Goal: Communication & Community: Participate in discussion

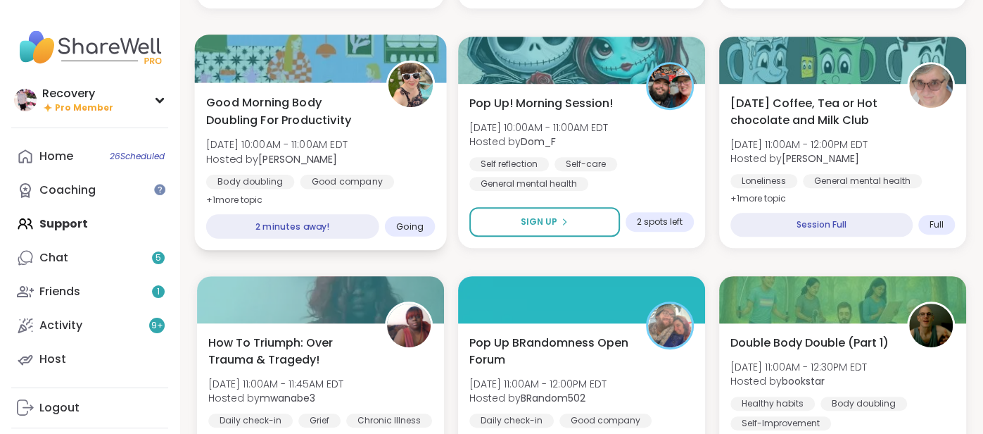
click at [287, 180] on div "Body doubling" at bounding box center [250, 182] width 88 height 14
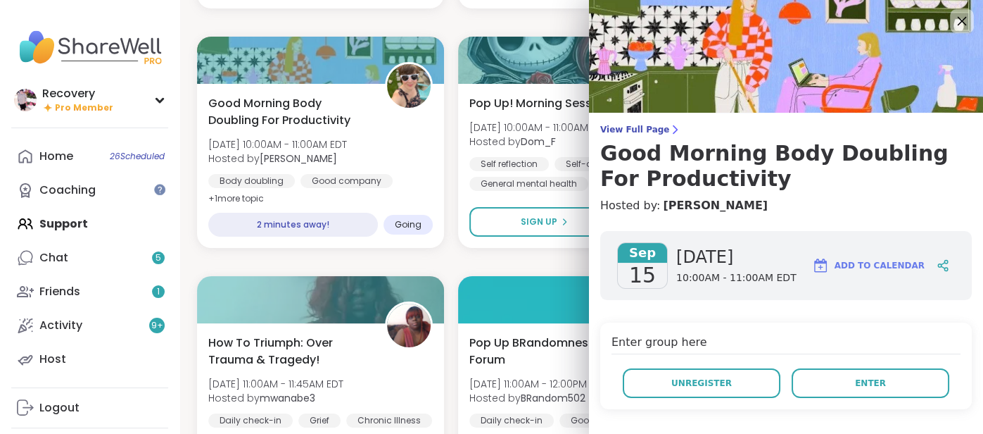
click at [955, 21] on icon at bounding box center [962, 21] width 18 height 18
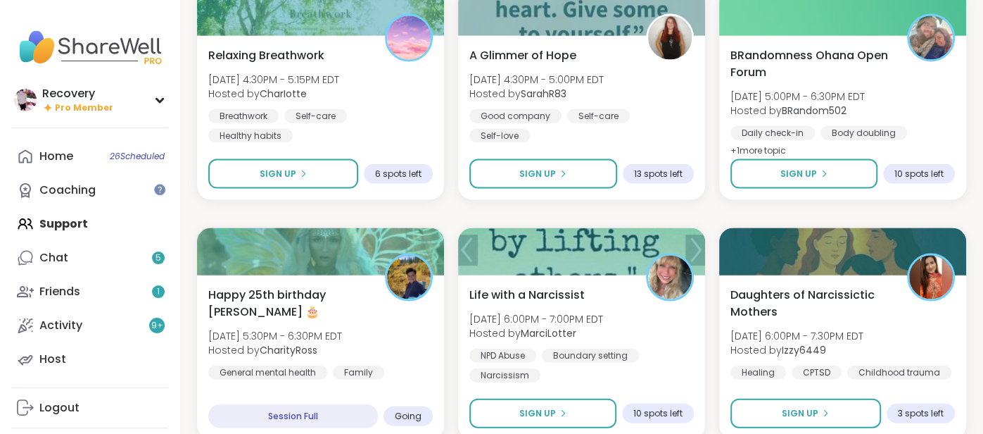
scroll to position [1913, 0]
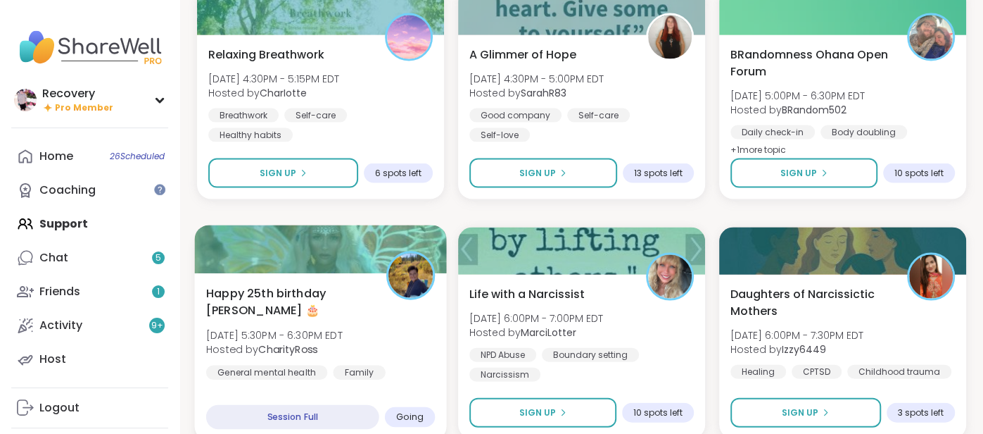
click at [292, 342] on b "CharityRoss" at bounding box center [287, 349] width 59 height 14
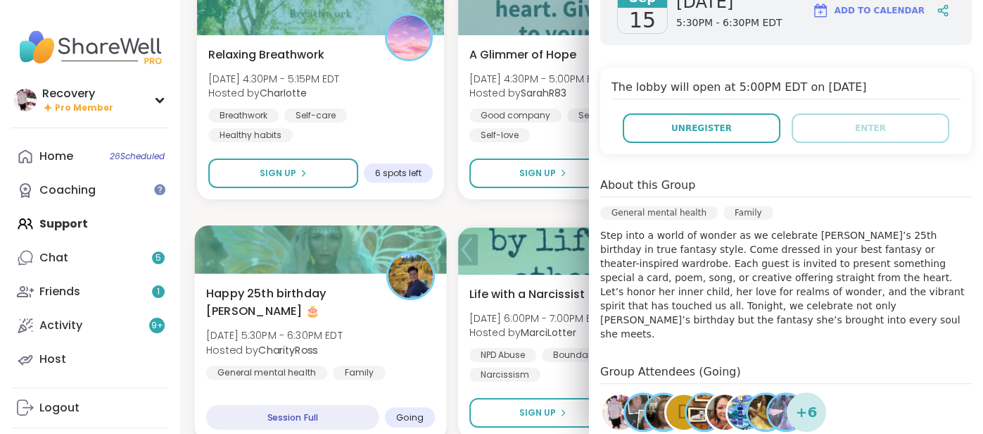
scroll to position [259, 0]
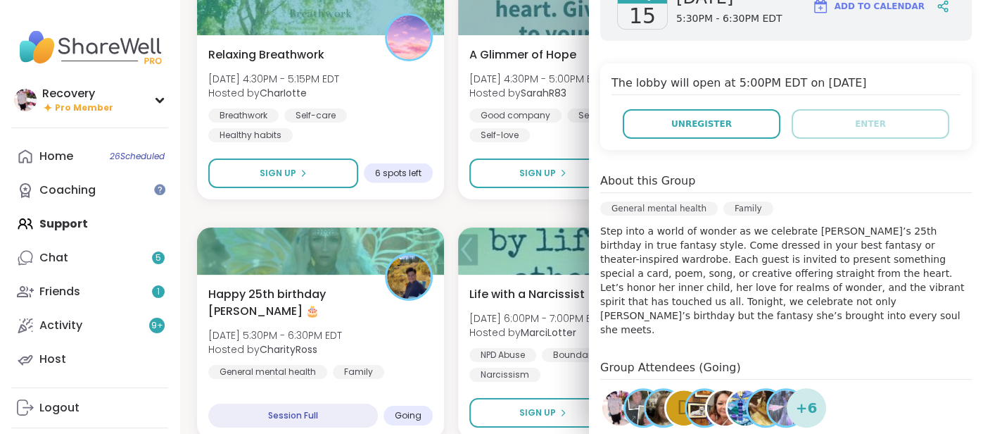
click at [778, 390] on img at bounding box center [786, 407] width 35 height 35
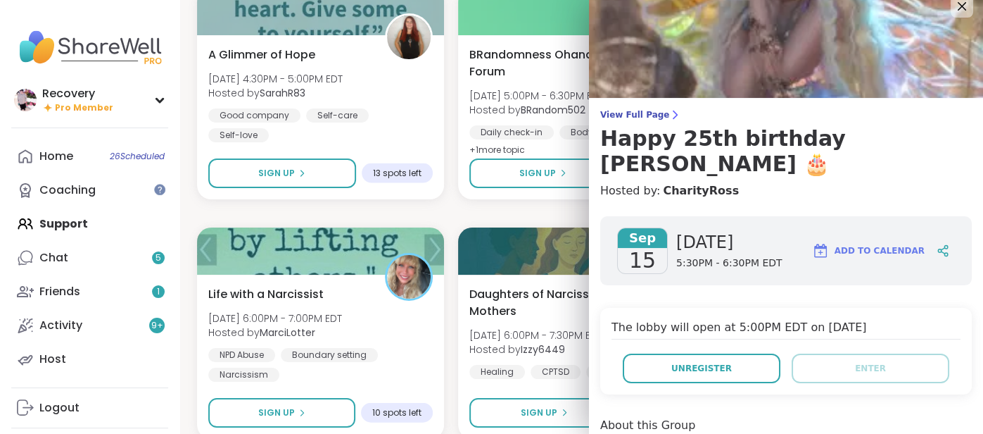
scroll to position [0, 0]
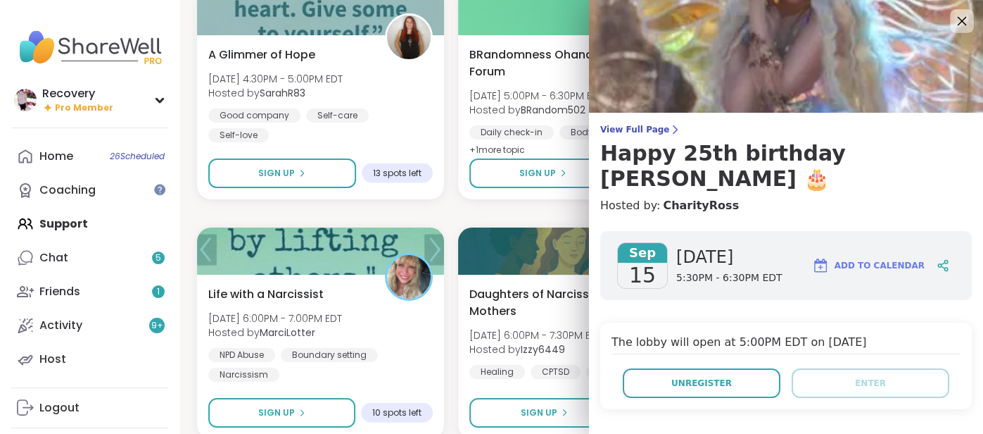
click at [960, 14] on icon at bounding box center [962, 21] width 18 height 18
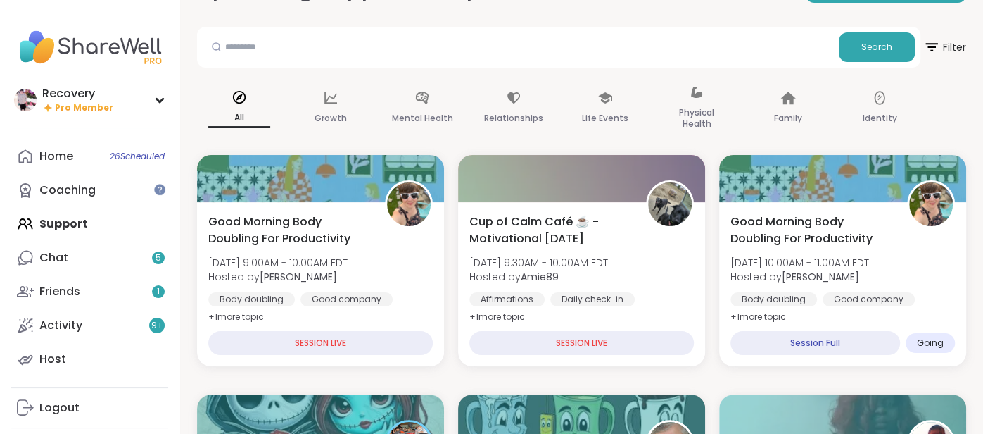
scroll to position [67, 0]
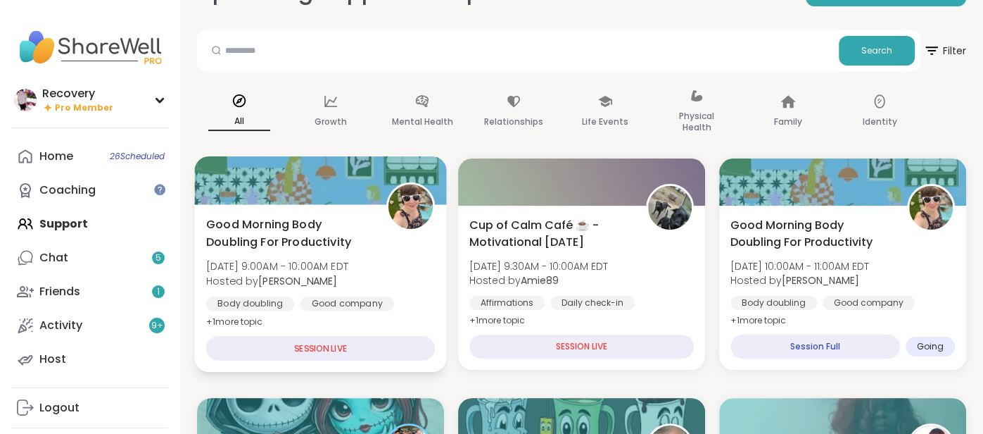
click at [337, 275] on b "[PERSON_NAME]" at bounding box center [297, 280] width 79 height 14
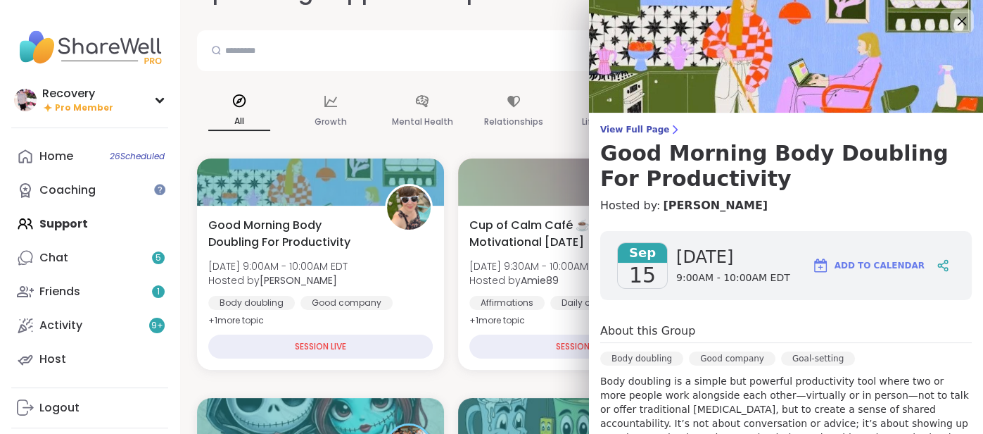
click at [962, 20] on icon at bounding box center [962, 21] width 9 height 9
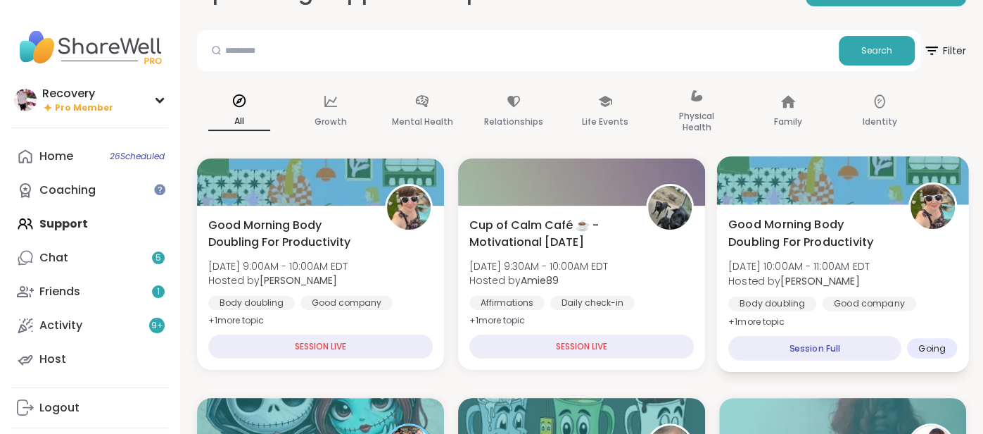
click at [870, 264] on span "[DATE] 10:00AM - 11:00AM EDT" at bounding box center [799, 266] width 141 height 14
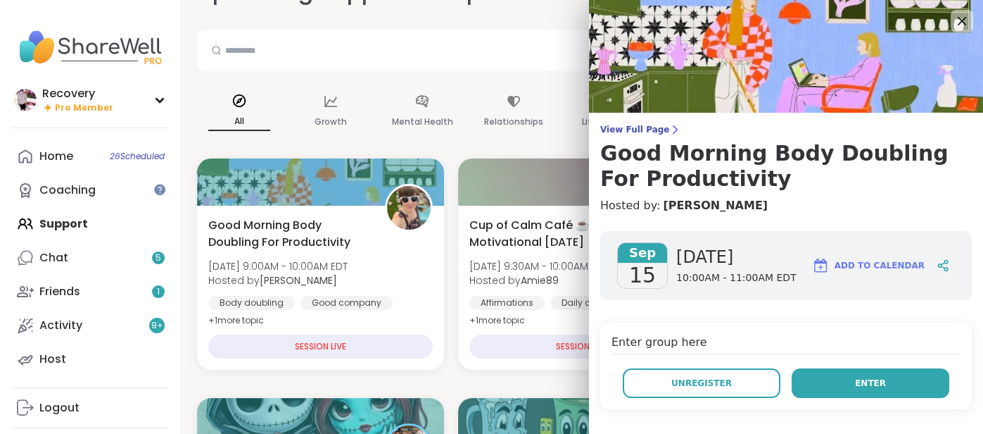
click at [891, 391] on button "Enter" at bounding box center [871, 383] width 158 height 30
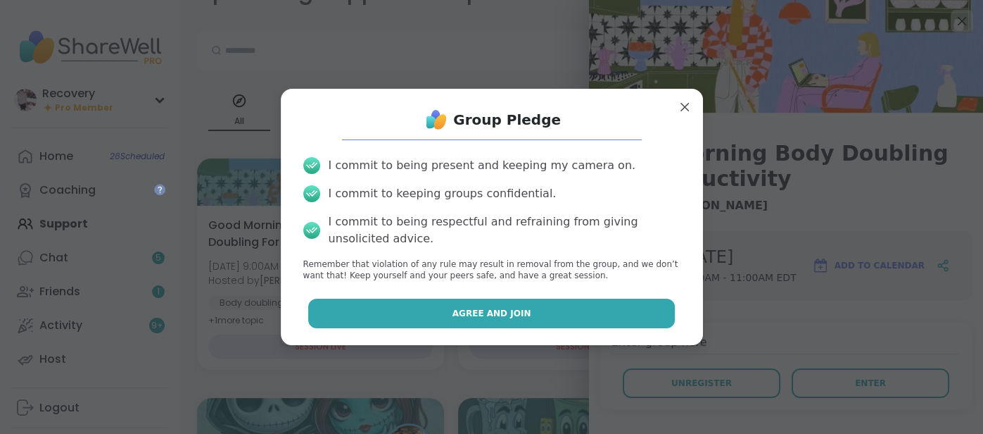
click at [653, 311] on button "Agree and Join" at bounding box center [491, 313] width 367 height 30
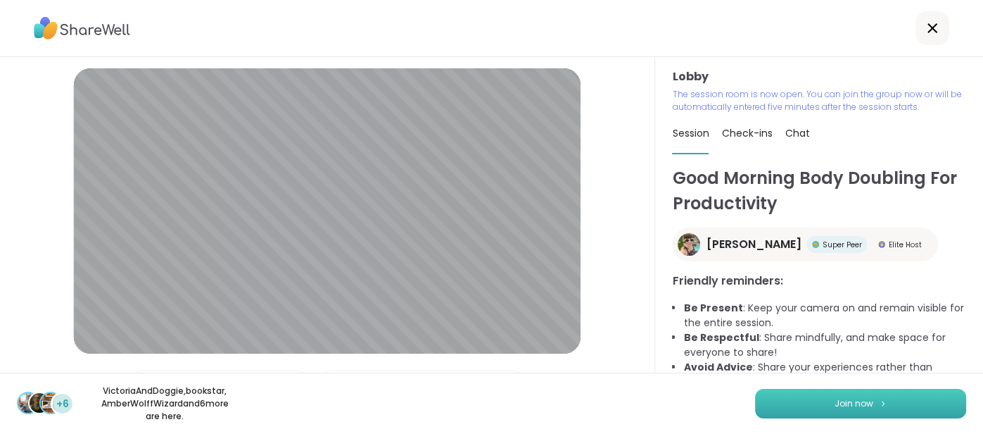
click at [879, 405] on img at bounding box center [883, 403] width 8 height 8
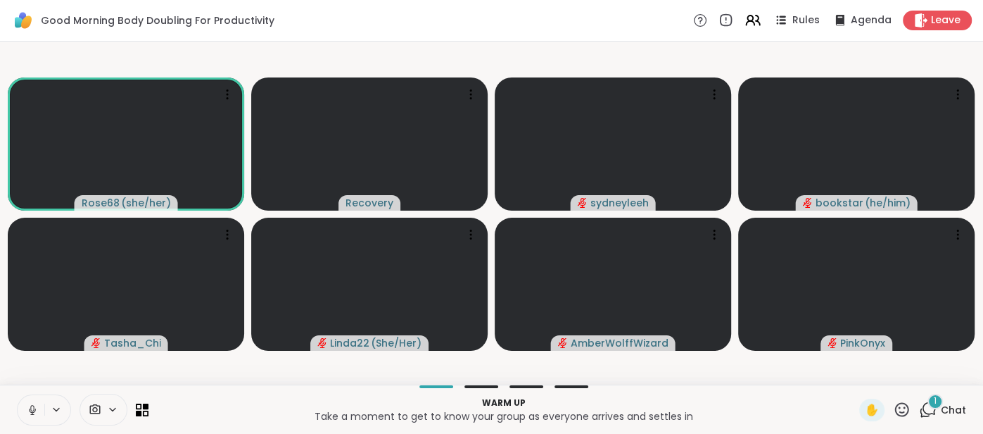
click at [959, 410] on span "Chat" at bounding box center [953, 410] width 25 height 14
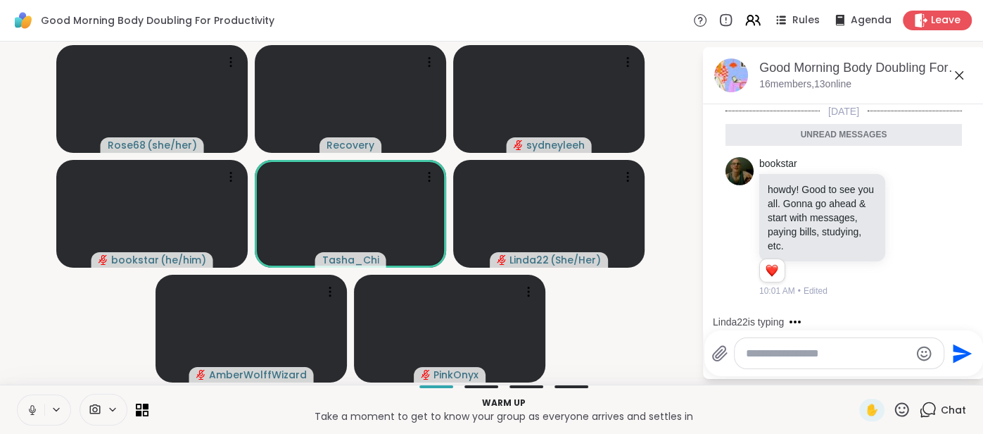
click at [957, 73] on icon at bounding box center [959, 75] width 8 height 8
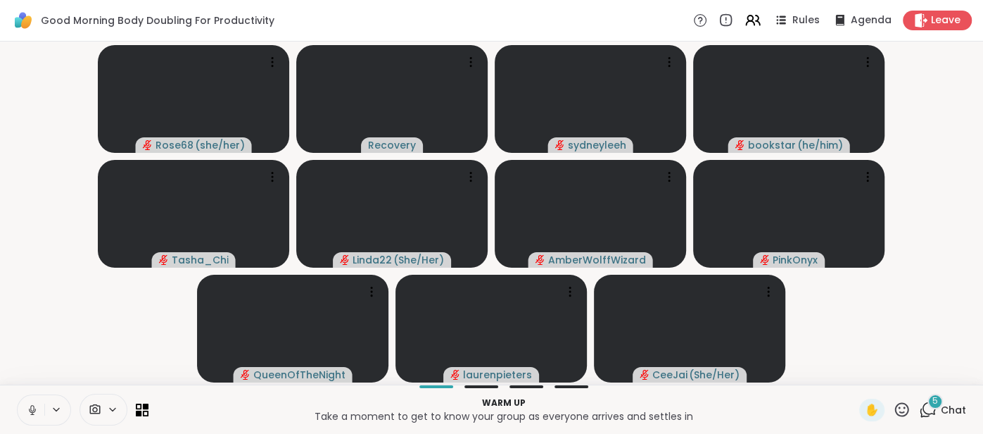
click at [23, 413] on button at bounding box center [31, 410] width 27 height 30
click at [950, 396] on div "Warm up Take a moment to get to know your group as everyone arrives and settles…" at bounding box center [491, 408] width 983 height 49
click at [955, 408] on span "Chat" at bounding box center [953, 410] width 25 height 14
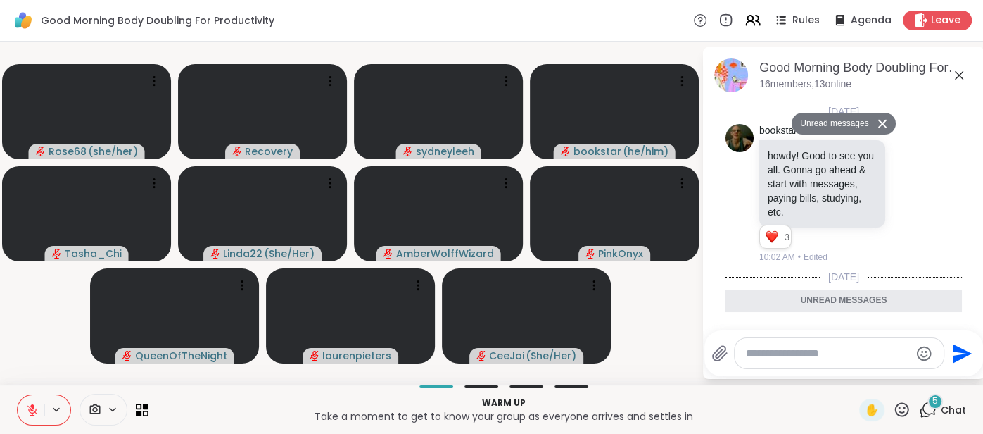
scroll to position [558, 0]
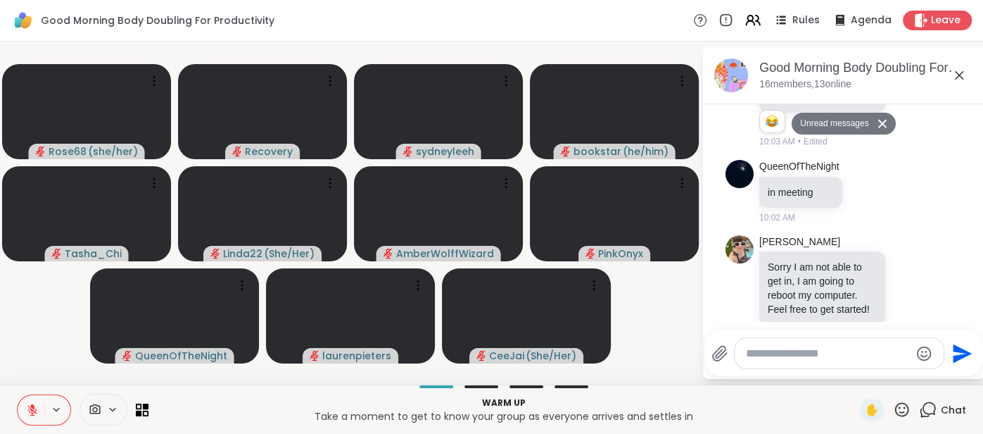
click at [954, 80] on icon at bounding box center [959, 75] width 17 height 17
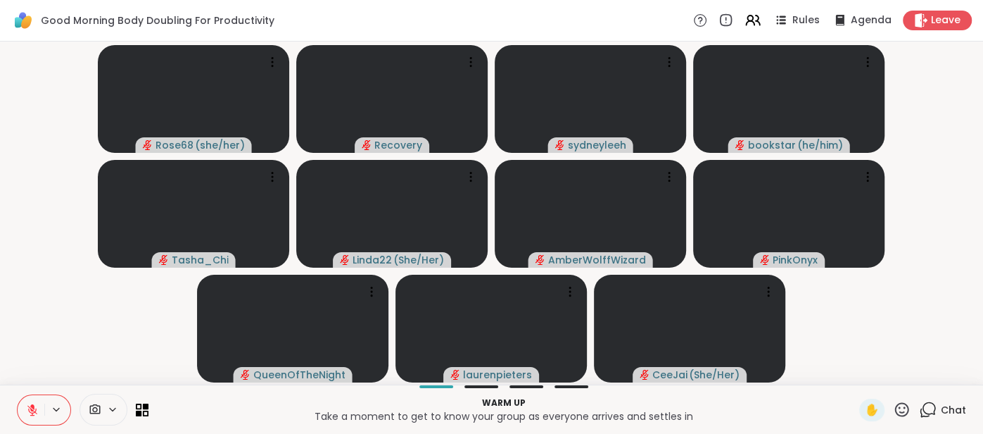
click at [25, 414] on button at bounding box center [31, 410] width 27 height 30
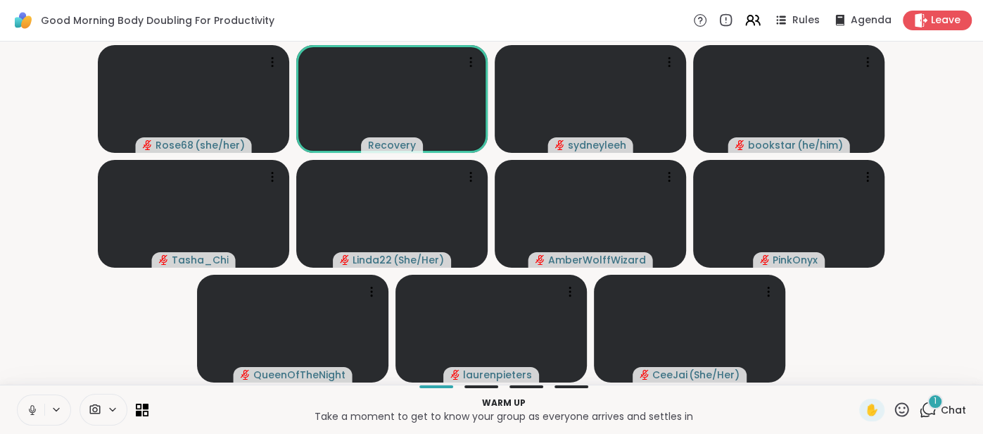
click at [951, 403] on span "Chat" at bounding box center [953, 410] width 25 height 14
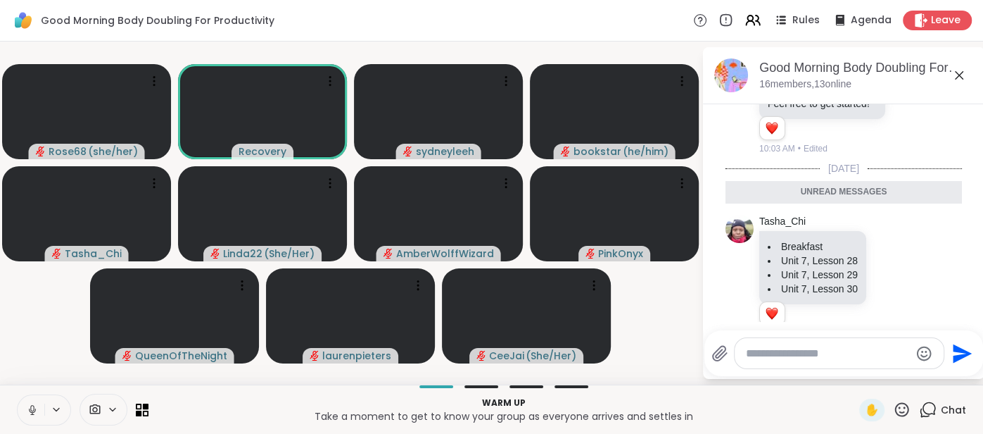
scroll to position [756, 0]
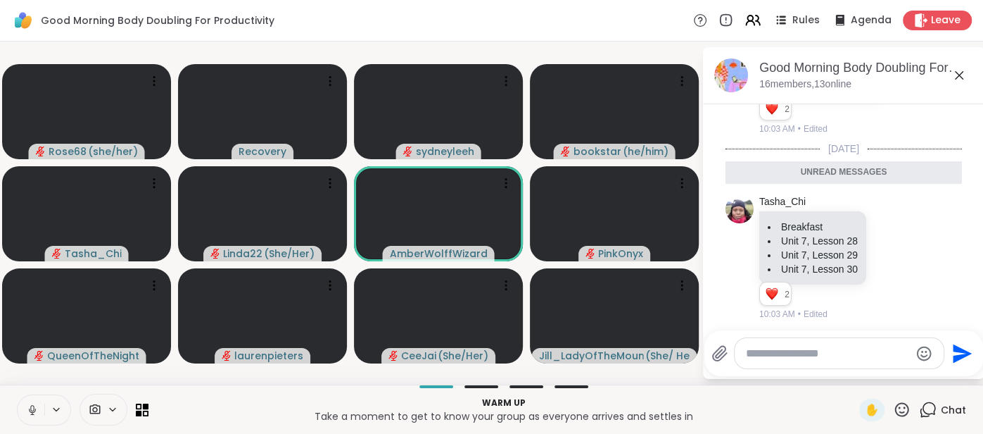
click at [957, 77] on icon at bounding box center [959, 75] width 8 height 8
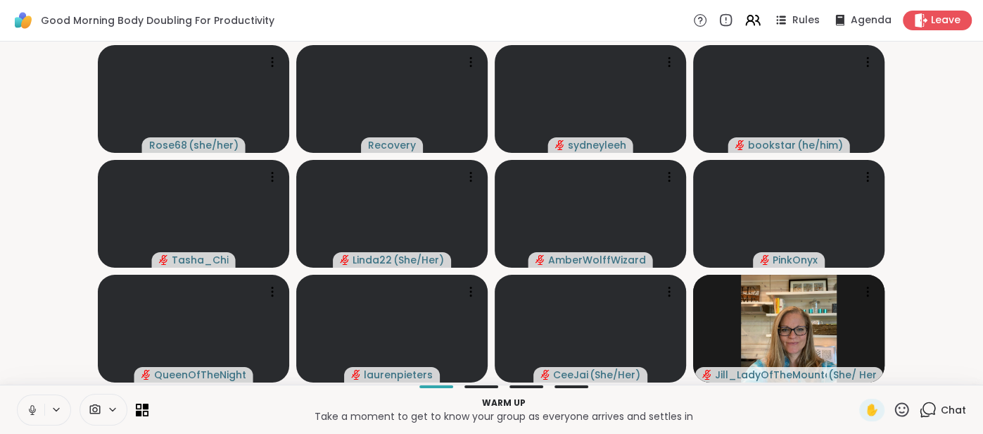
click at [28, 403] on icon at bounding box center [32, 409] width 13 height 13
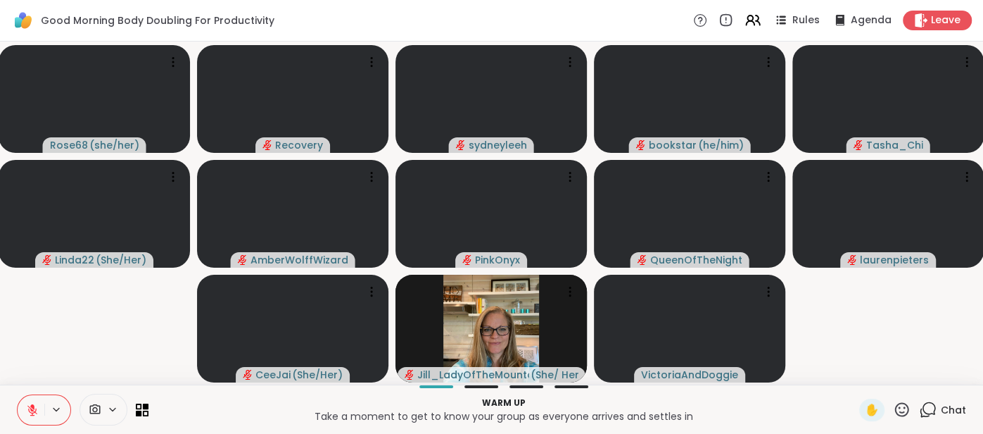
click at [37, 403] on icon at bounding box center [32, 409] width 13 height 13
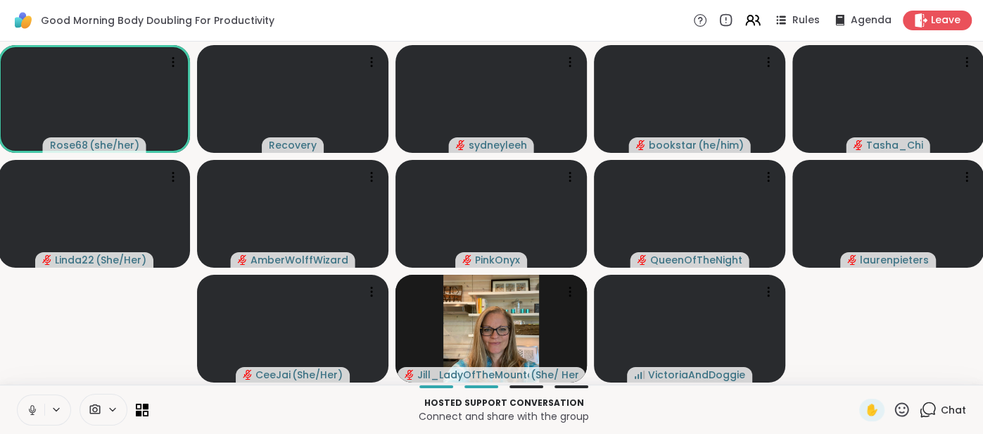
click at [32, 405] on icon at bounding box center [32, 409] width 13 height 13
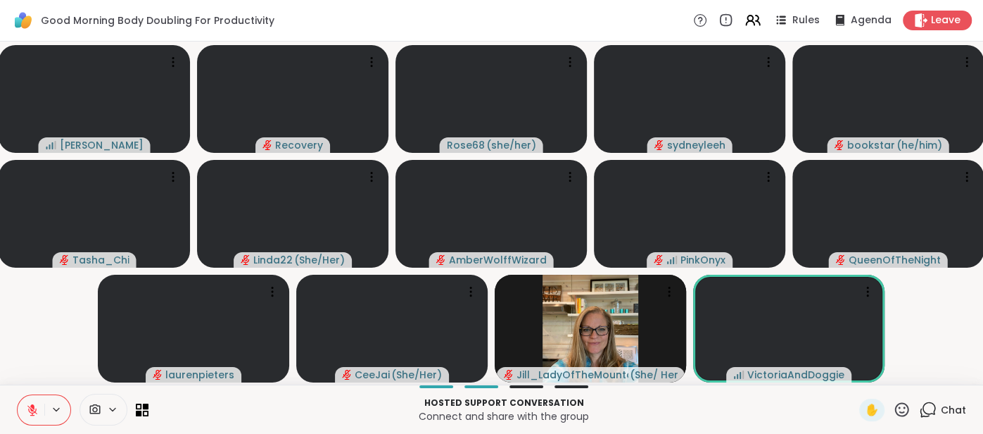
click at [30, 404] on icon at bounding box center [32, 409] width 13 height 13
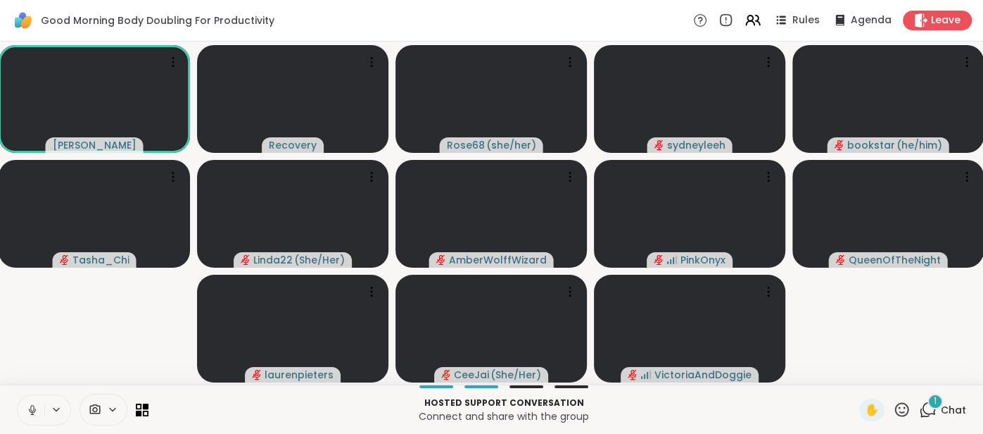
click at [26, 405] on icon at bounding box center [32, 409] width 13 height 13
click at [31, 405] on icon at bounding box center [32, 406] width 4 height 6
click at [25, 411] on button at bounding box center [31, 410] width 27 height 30
click at [32, 414] on icon at bounding box center [32, 410] width 10 height 10
click at [32, 407] on icon at bounding box center [32, 409] width 13 height 13
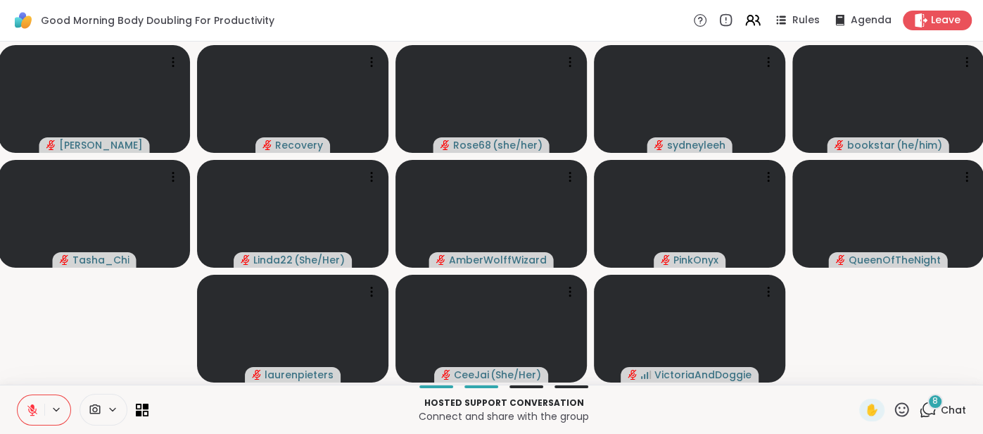
click at [33, 399] on button at bounding box center [31, 410] width 27 height 30
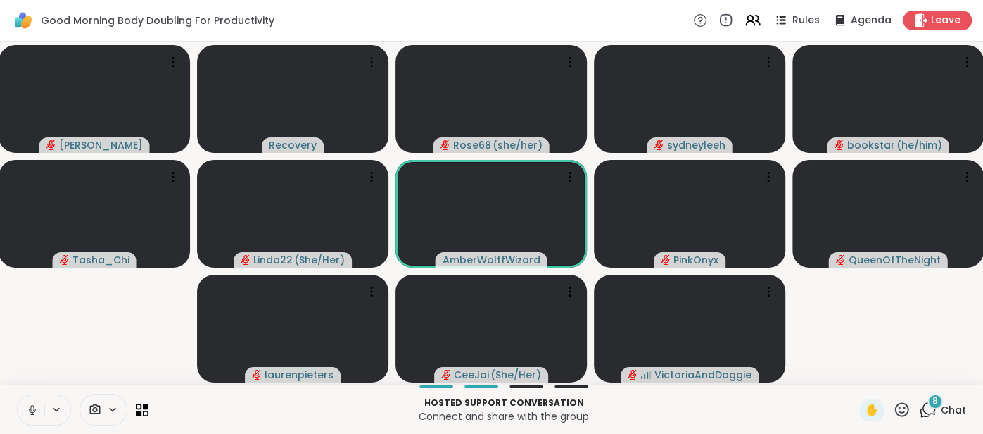
click at [948, 403] on span "Chat" at bounding box center [953, 410] width 25 height 14
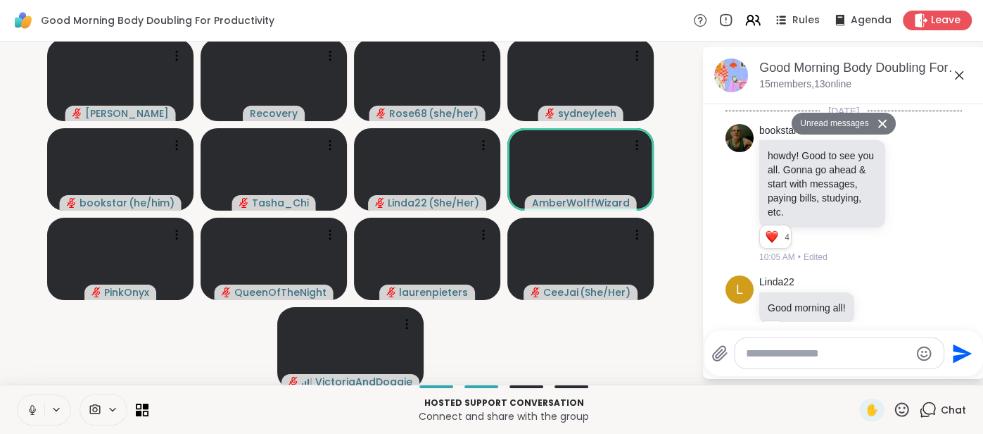
scroll to position [1592, 0]
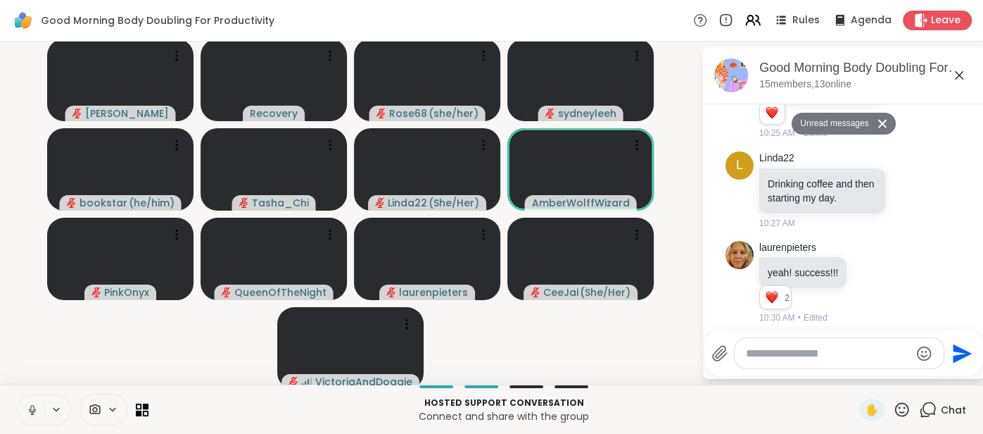
click at [959, 80] on icon at bounding box center [959, 75] width 17 height 17
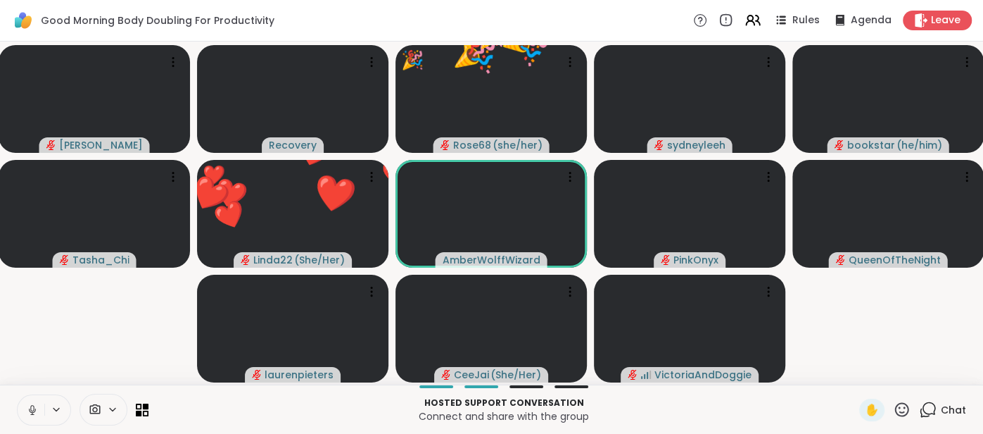
click at [27, 405] on icon at bounding box center [32, 409] width 13 height 13
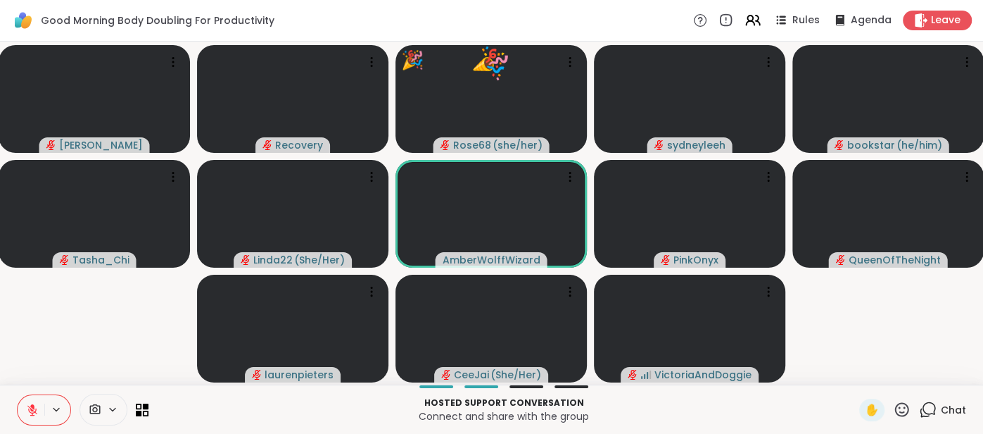
click at [36, 405] on icon at bounding box center [32, 409] width 13 height 13
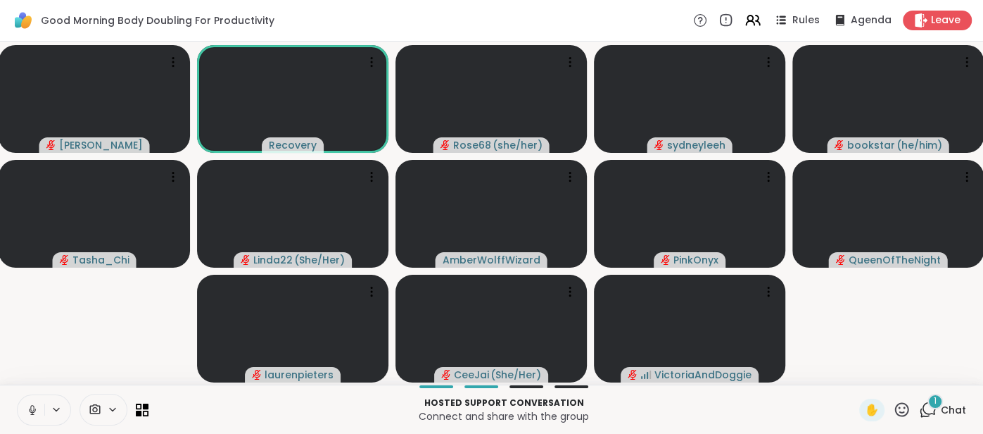
click at [30, 408] on icon at bounding box center [32, 409] width 13 height 13
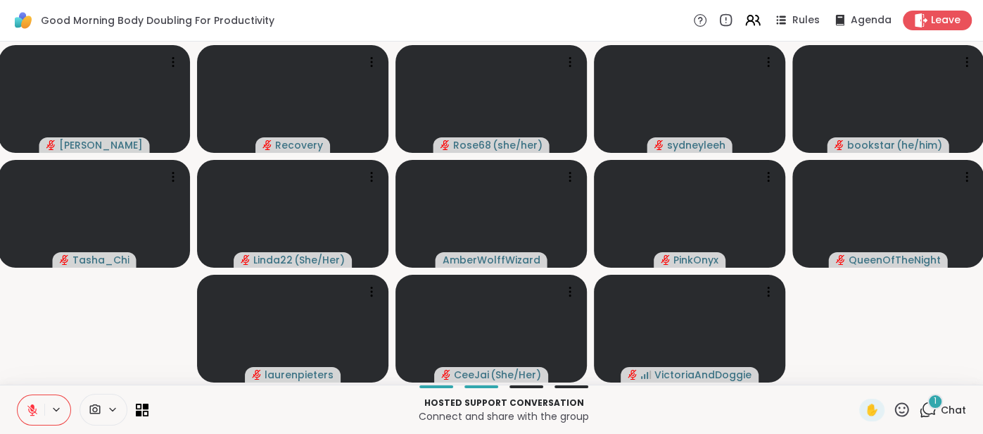
click at [955, 403] on span "Chat" at bounding box center [953, 410] width 25 height 14
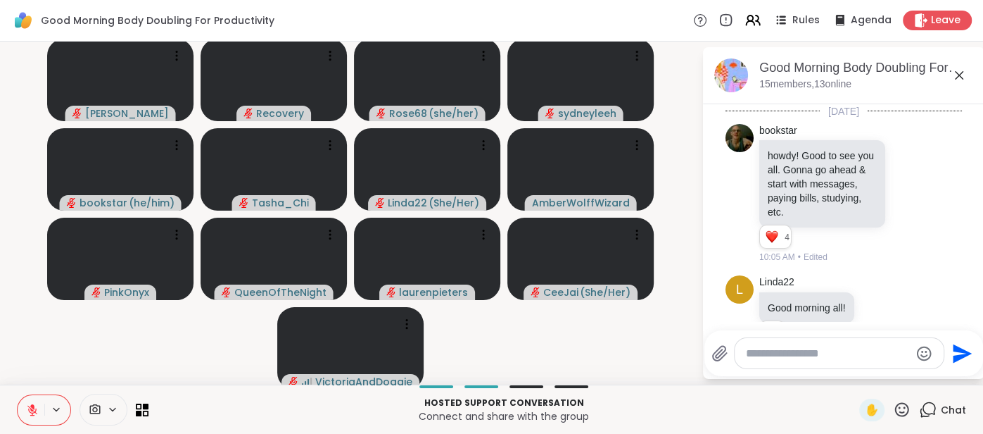
scroll to position [1701, 0]
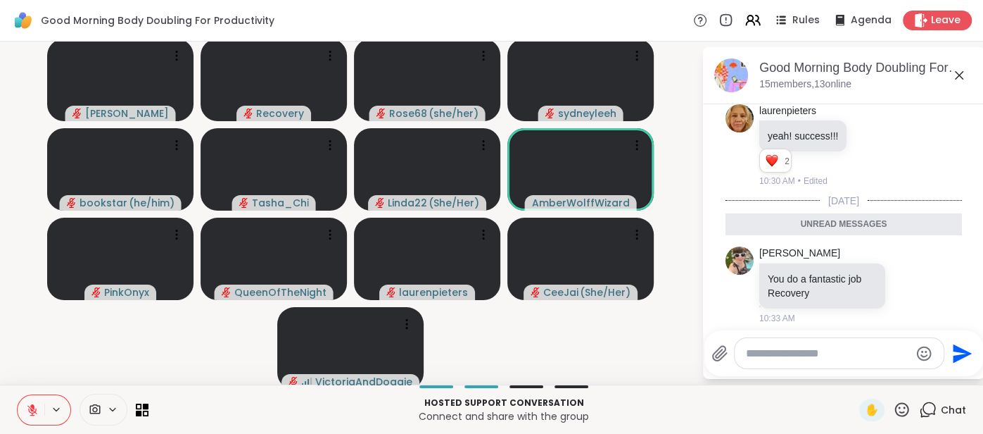
click at [34, 410] on icon at bounding box center [32, 409] width 13 height 13
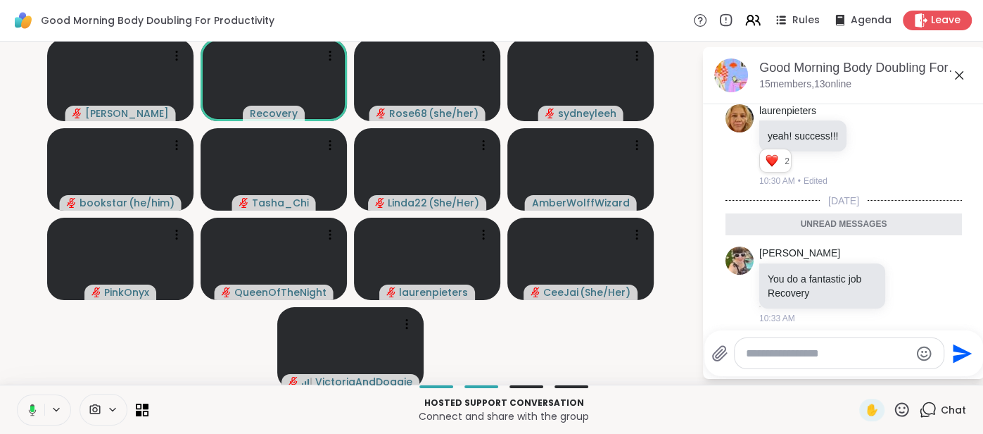
scroll to position [1721, 0]
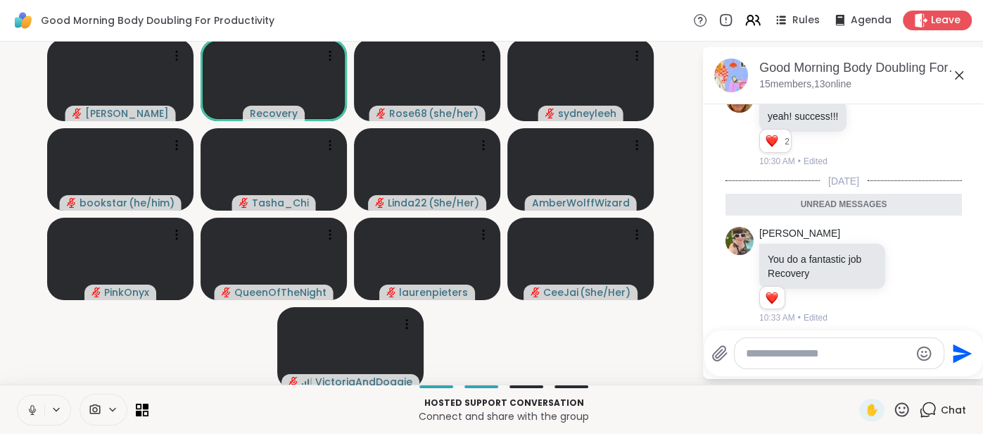
click at [32, 415] on icon at bounding box center [32, 409] width 13 height 13
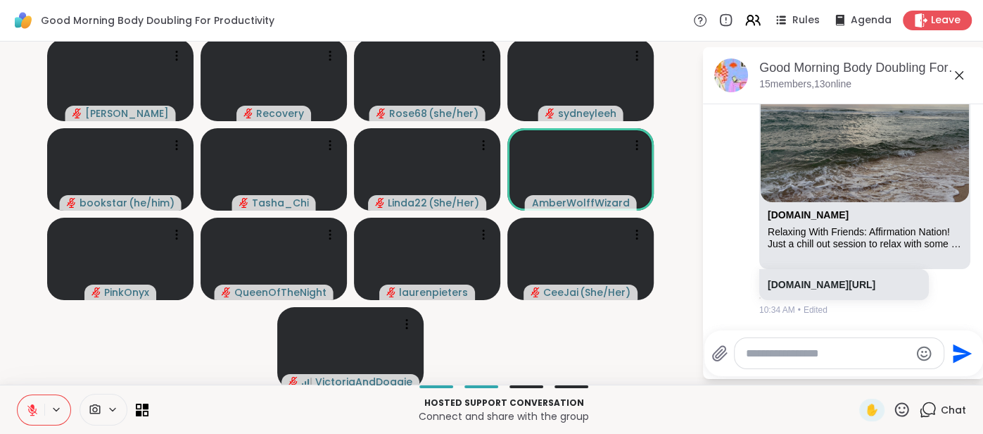
scroll to position [2034, 0]
click at [898, 209] on div "[DOMAIN_NAME]" at bounding box center [865, 218] width 194 height 18
click at [829, 279] on link "[DOMAIN_NAME][URL]" at bounding box center [822, 284] width 108 height 11
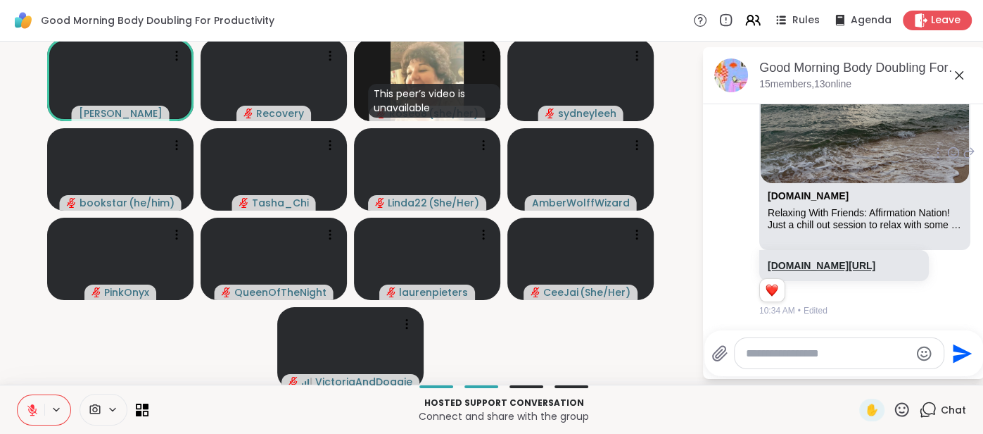
scroll to position [2055, 0]
click at [38, 398] on button at bounding box center [31, 410] width 27 height 30
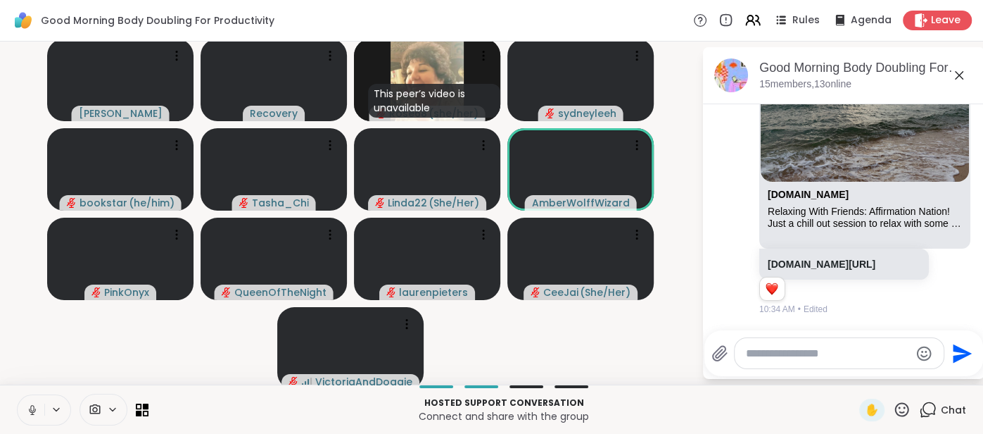
click at [957, 73] on icon at bounding box center [959, 75] width 17 height 17
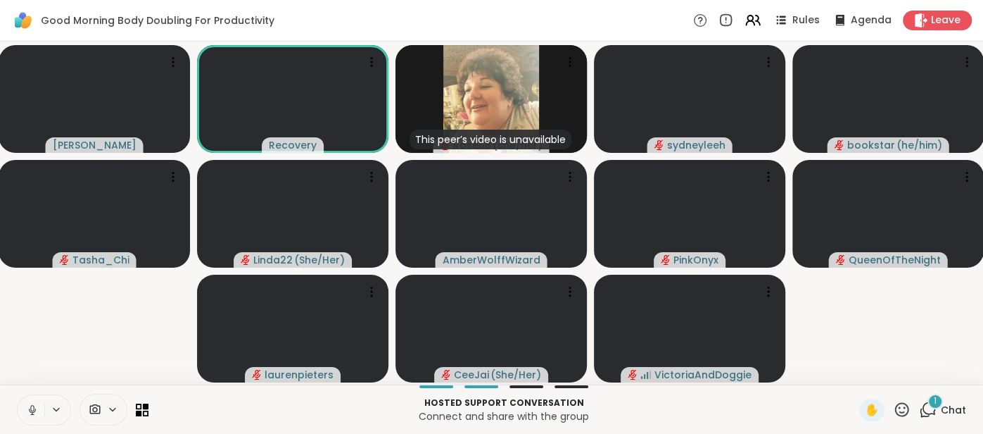
click at [23, 395] on button at bounding box center [31, 410] width 27 height 30
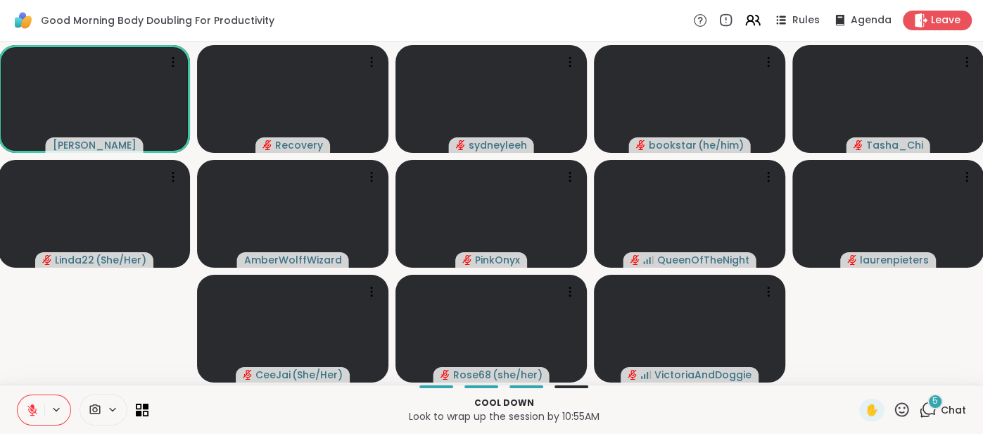
click at [23, 411] on button at bounding box center [31, 410] width 27 height 30
click at [32, 404] on icon at bounding box center [32, 406] width 4 height 6
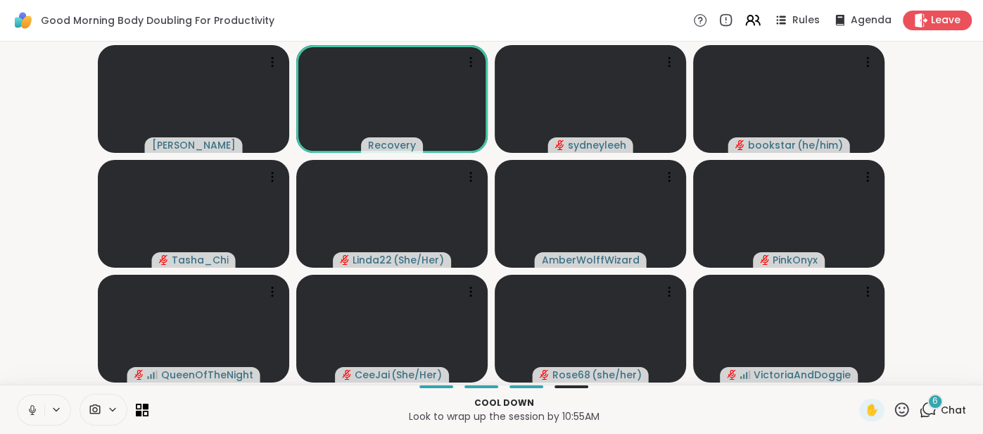
click at [20, 406] on button at bounding box center [31, 410] width 27 height 30
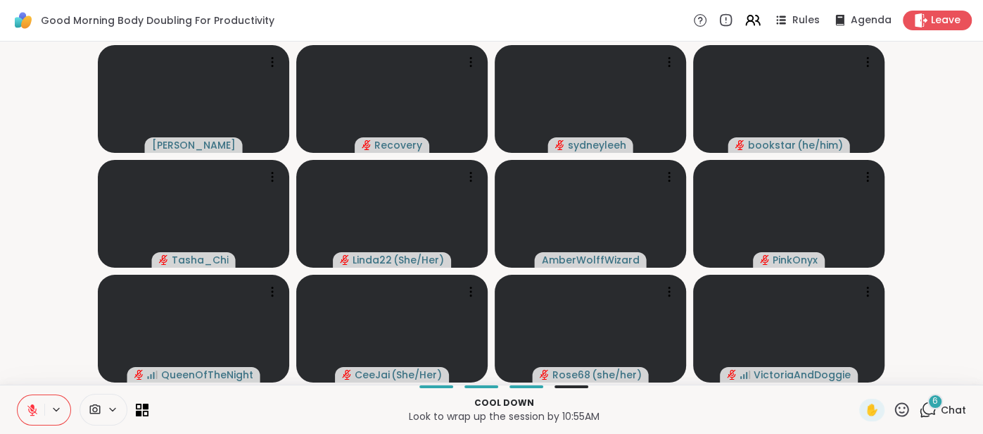
click at [28, 396] on button at bounding box center [31, 410] width 27 height 30
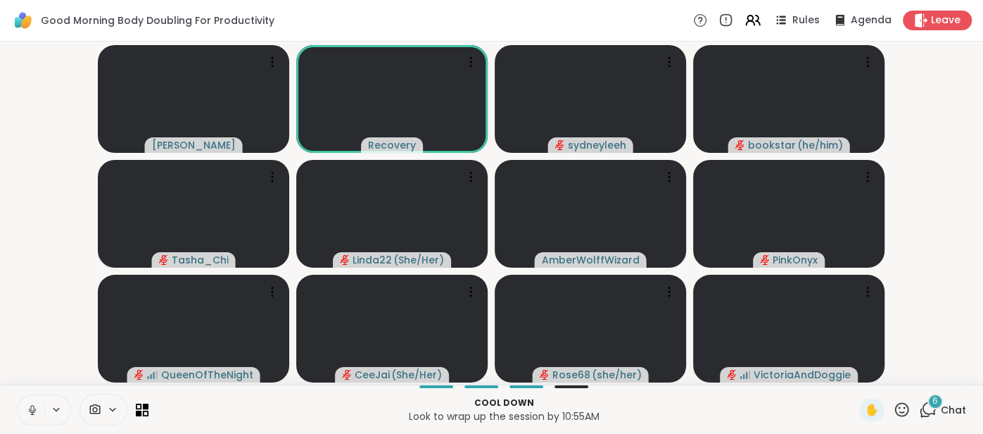
click at [32, 405] on icon at bounding box center [32, 409] width 13 height 13
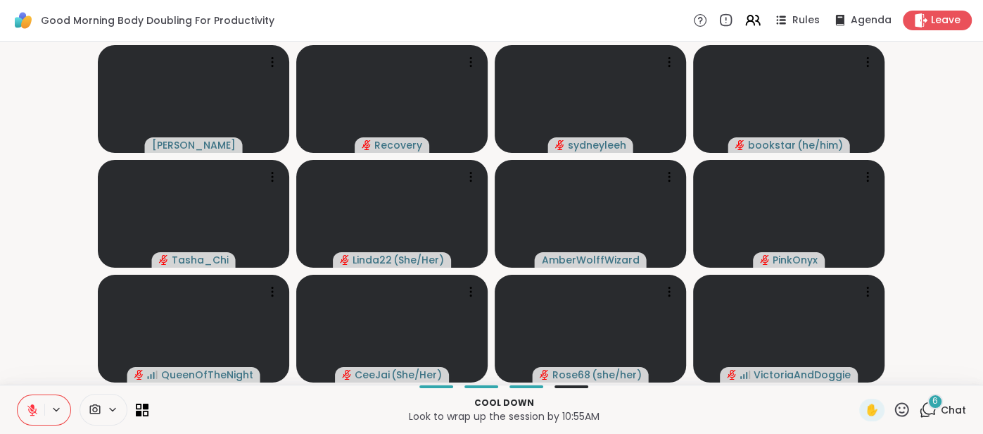
click at [958, 405] on span "Chat" at bounding box center [953, 410] width 25 height 14
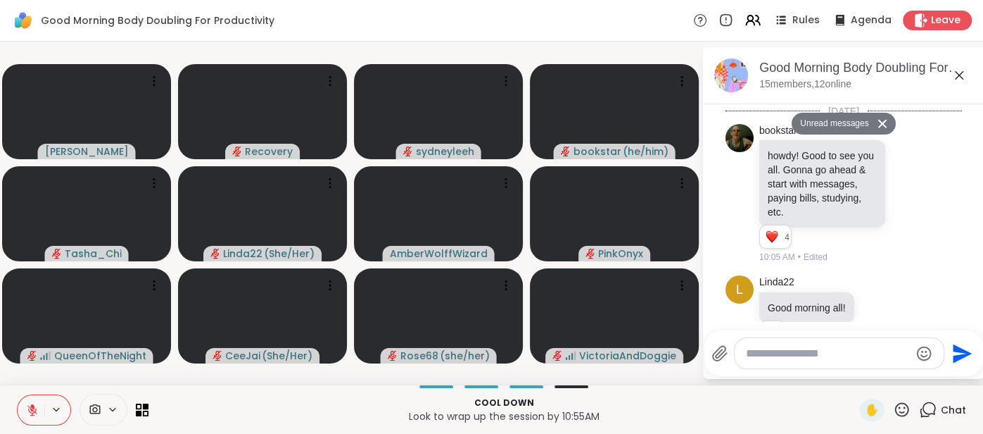
scroll to position [2851, 0]
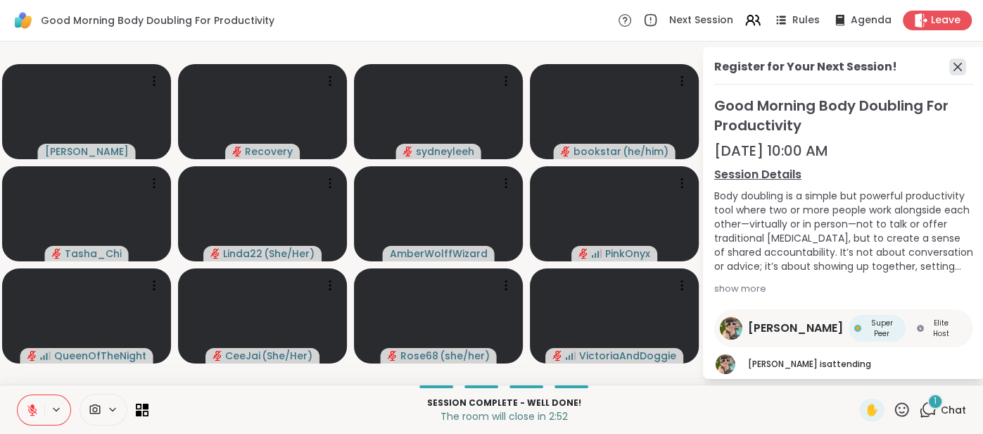
click at [960, 68] on icon at bounding box center [958, 67] width 8 height 8
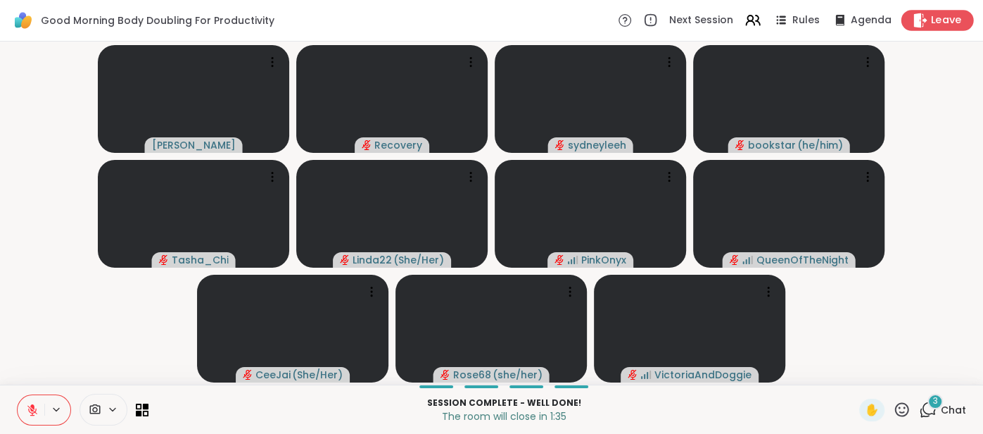
click at [945, 15] on span "Leave" at bounding box center [946, 20] width 31 height 15
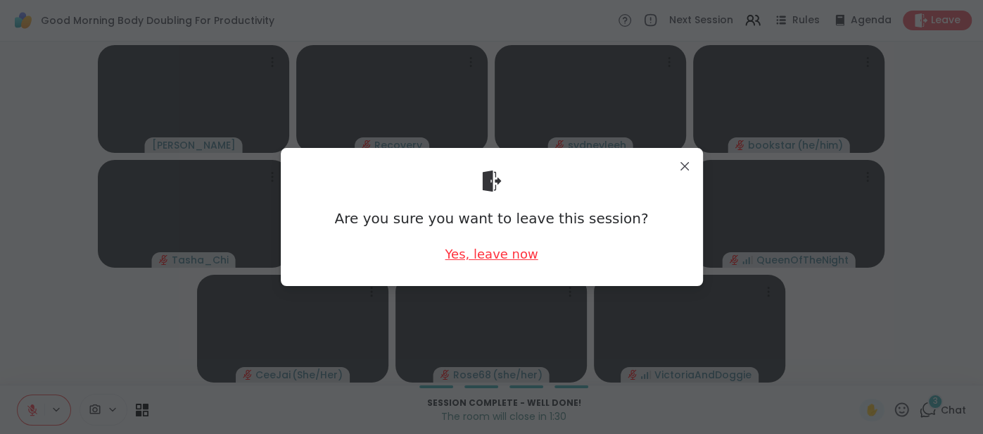
click at [495, 246] on div "Yes, leave now" at bounding box center [491, 254] width 93 height 18
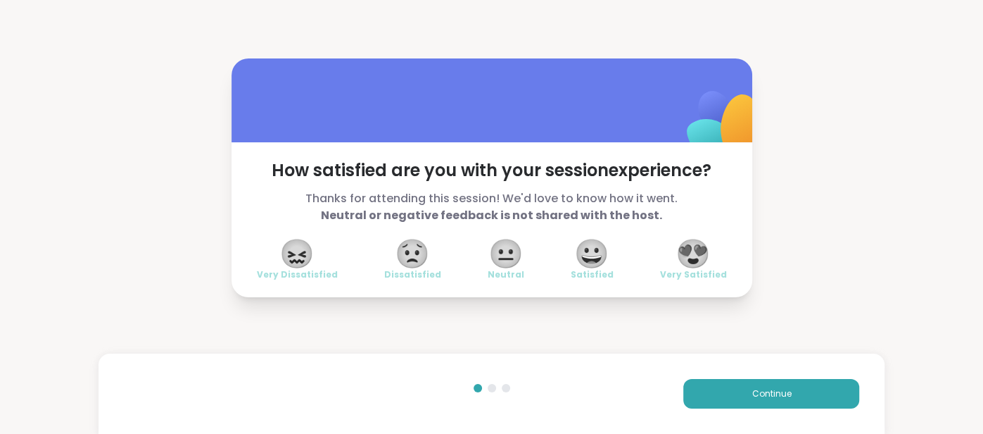
click at [676, 261] on div "😍 Very Satisfied" at bounding box center [693, 260] width 67 height 39
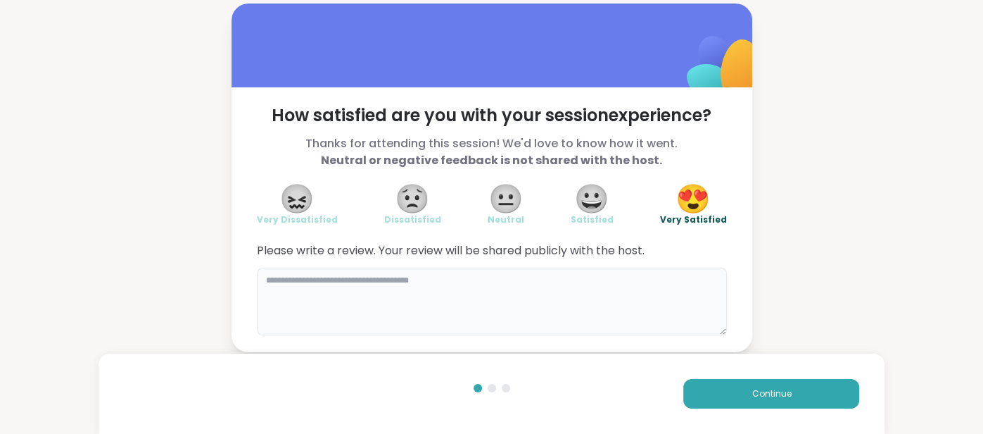
click at [539, 283] on textarea at bounding box center [492, 301] width 470 height 68
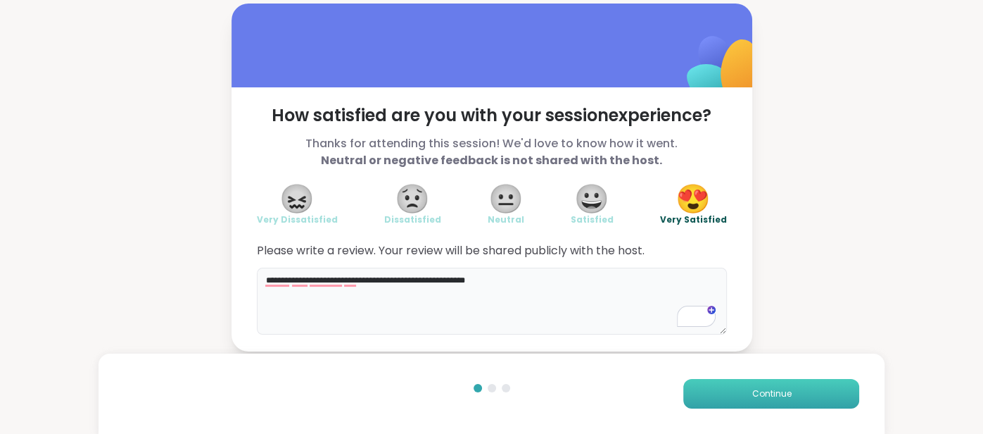
type textarea "**********"
click at [703, 384] on button "Continue" at bounding box center [772, 394] width 176 height 30
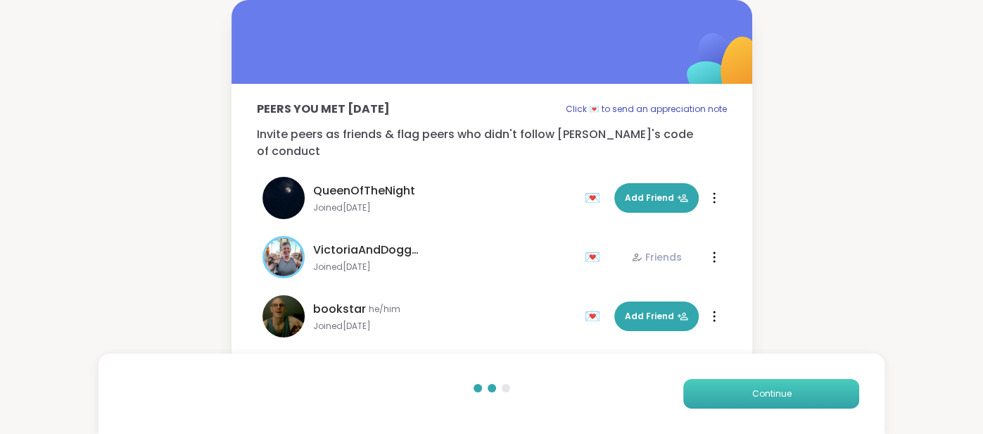
click at [703, 384] on button "Continue" at bounding box center [772, 394] width 176 height 30
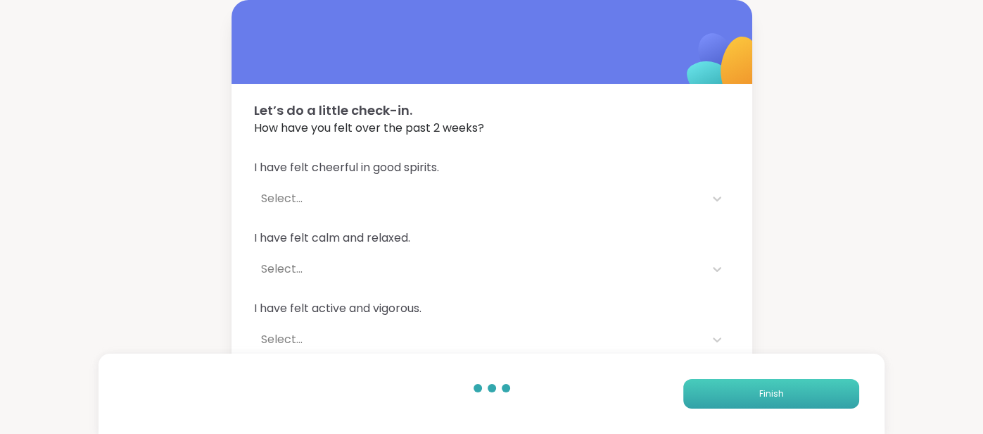
click at [703, 384] on button "Finish" at bounding box center [772, 394] width 176 height 30
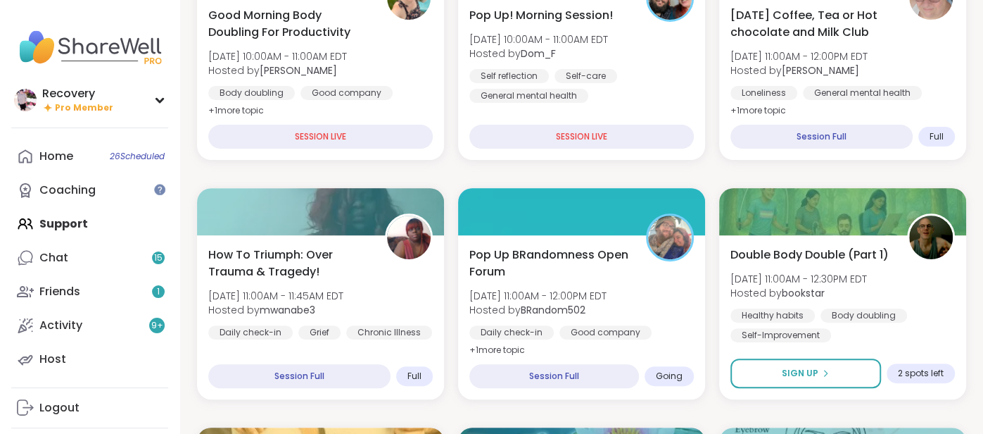
scroll to position [279, 0]
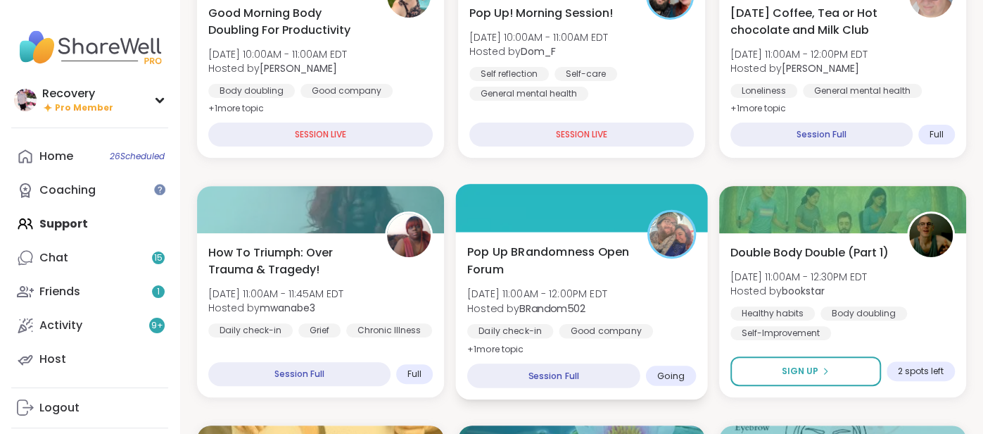
click at [531, 327] on div "Daily check-in" at bounding box center [510, 331] width 86 height 14
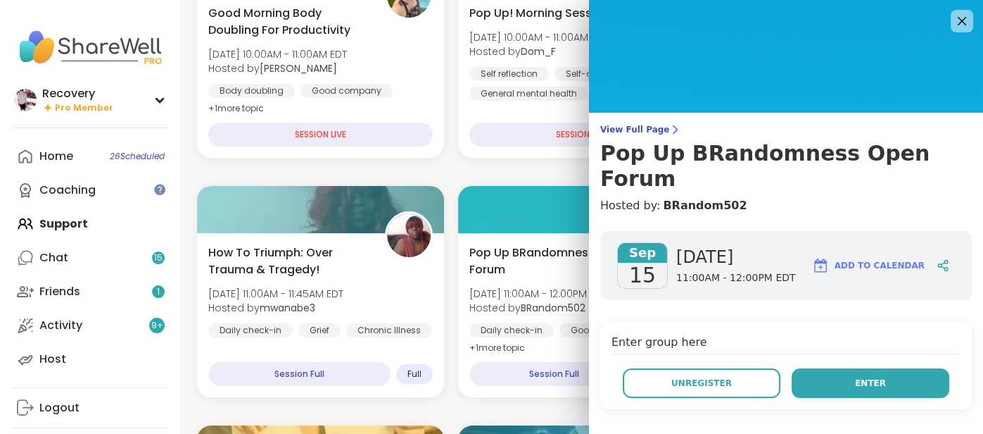
click at [821, 368] on button "Enter" at bounding box center [871, 383] width 158 height 30
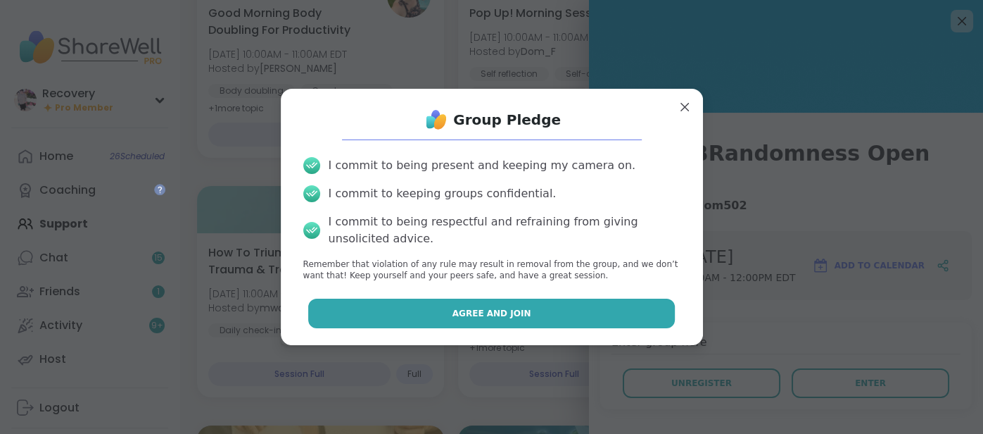
click at [641, 308] on button "Agree and Join" at bounding box center [491, 313] width 367 height 30
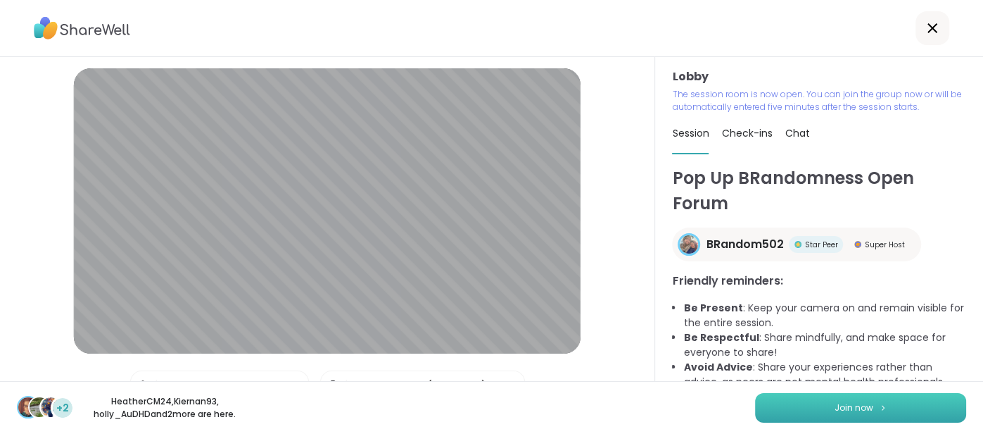
click at [764, 413] on button "Join now" at bounding box center [860, 408] width 211 height 30
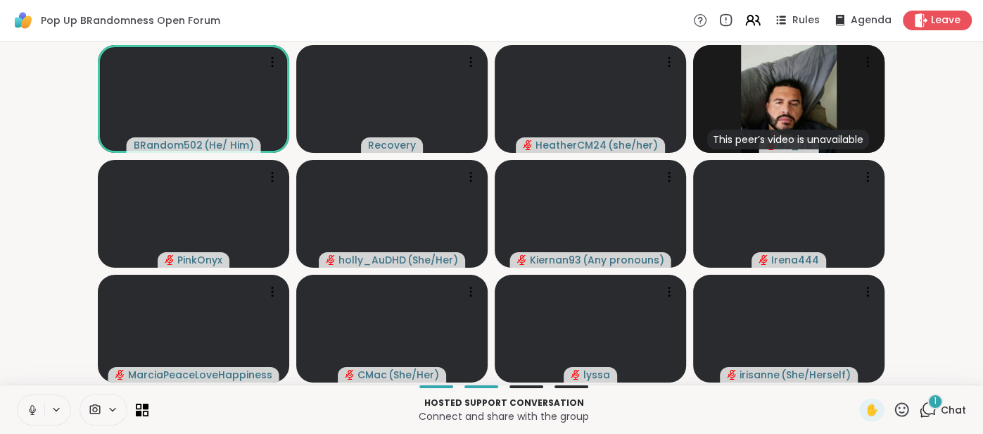
click at [27, 408] on icon at bounding box center [32, 409] width 13 height 13
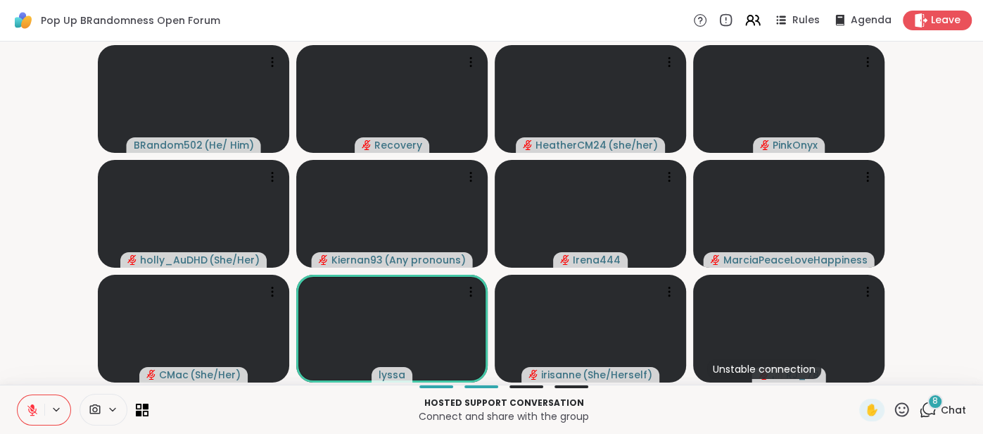
click at [26, 403] on icon at bounding box center [32, 409] width 13 height 13
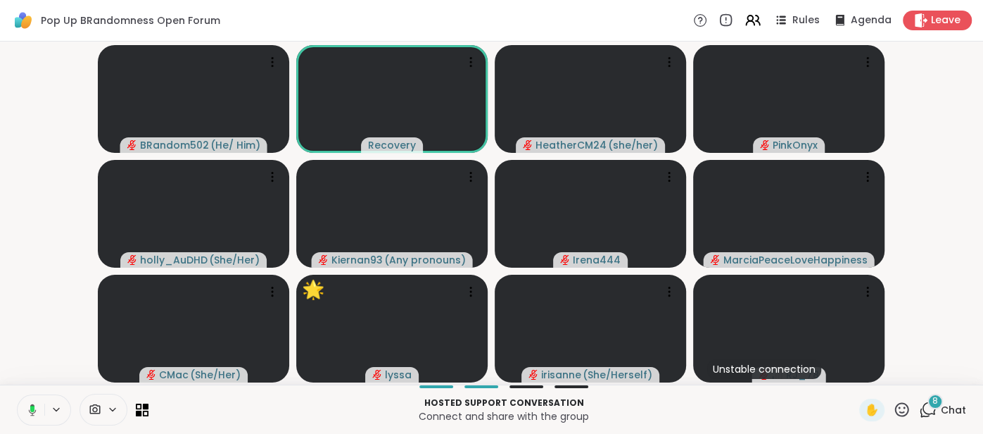
click at [30, 397] on button at bounding box center [29, 410] width 29 height 30
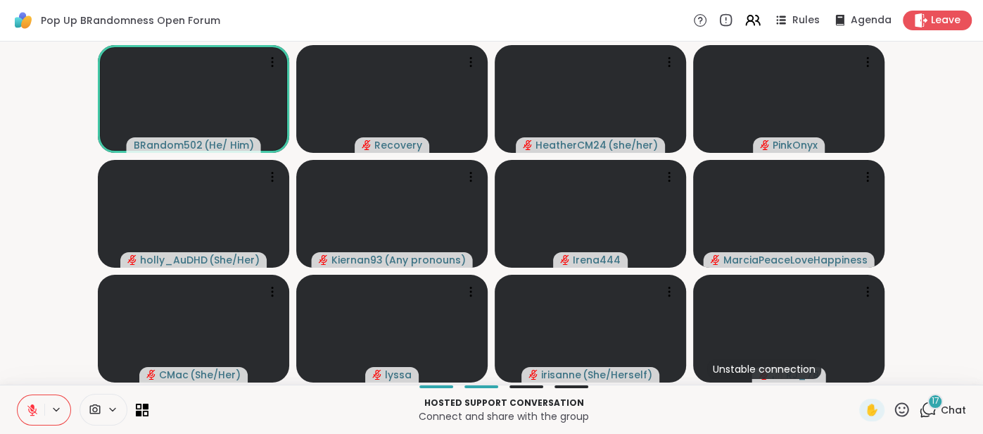
click at [31, 413] on icon at bounding box center [32, 410] width 10 height 10
click at [953, 412] on span "Chat" at bounding box center [953, 410] width 25 height 14
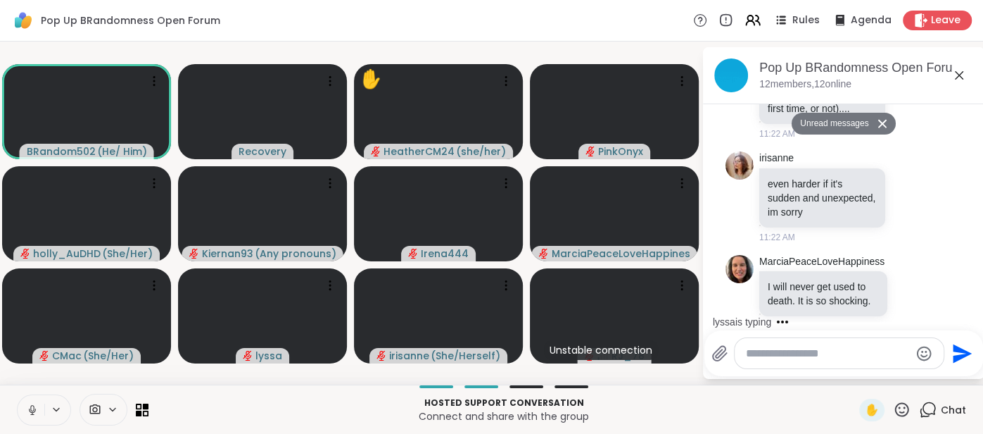
scroll to position [2189, 0]
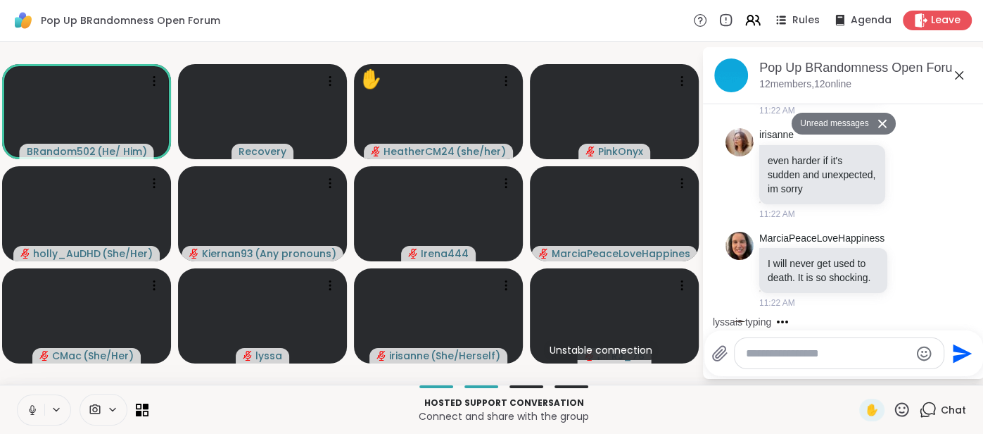
click at [962, 76] on icon at bounding box center [959, 75] width 17 height 17
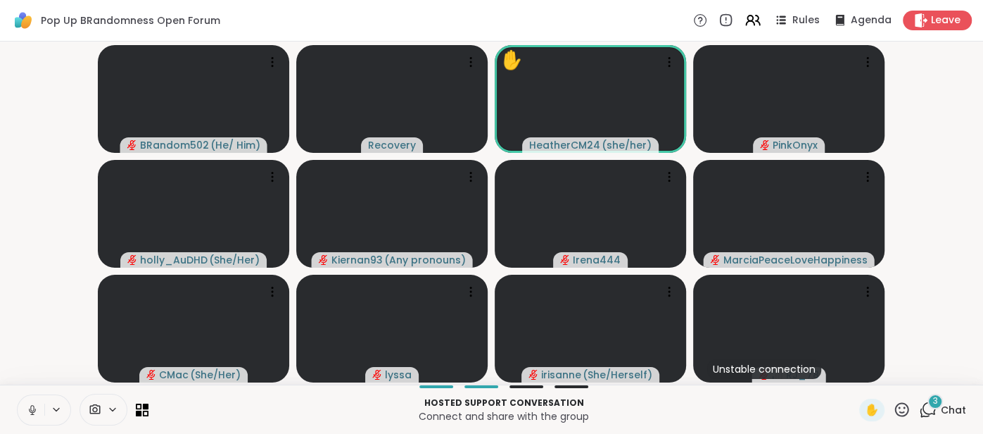
click at [32, 406] on icon at bounding box center [32, 409] width 13 height 13
click at [900, 404] on icon at bounding box center [902, 409] width 14 height 14
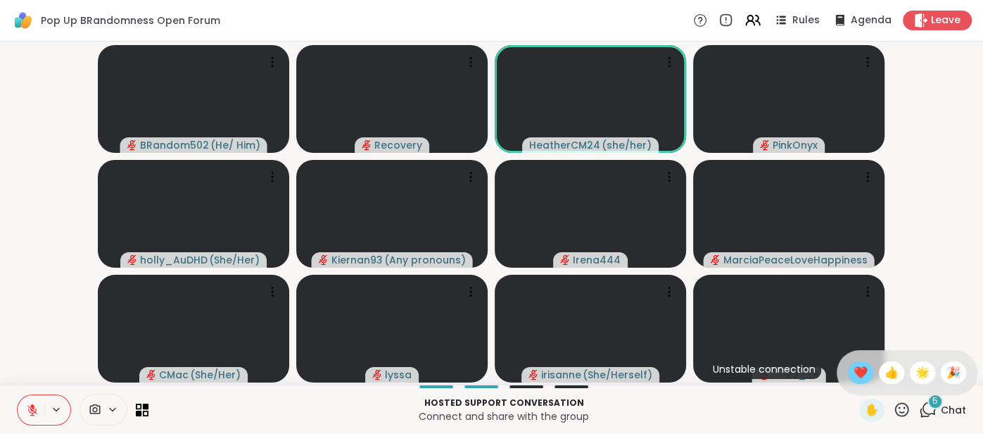
click at [867, 378] on span "❤️" at bounding box center [861, 372] width 14 height 17
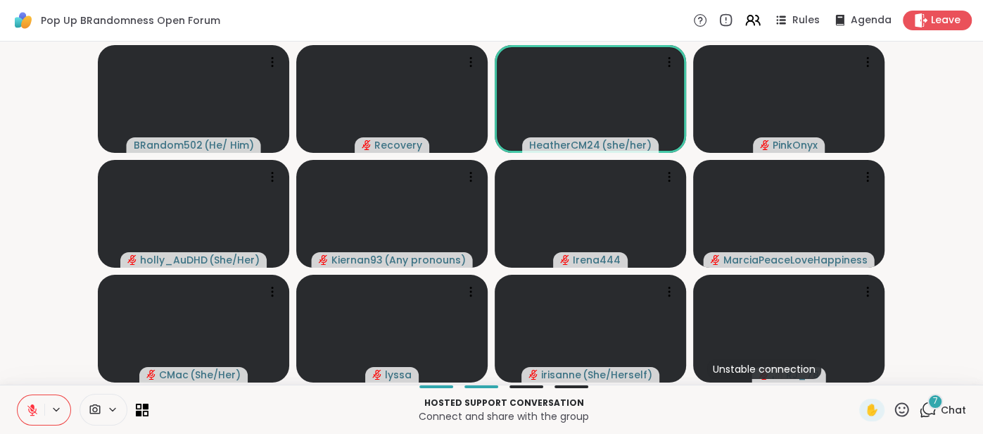
click at [28, 415] on icon at bounding box center [32, 409] width 13 height 13
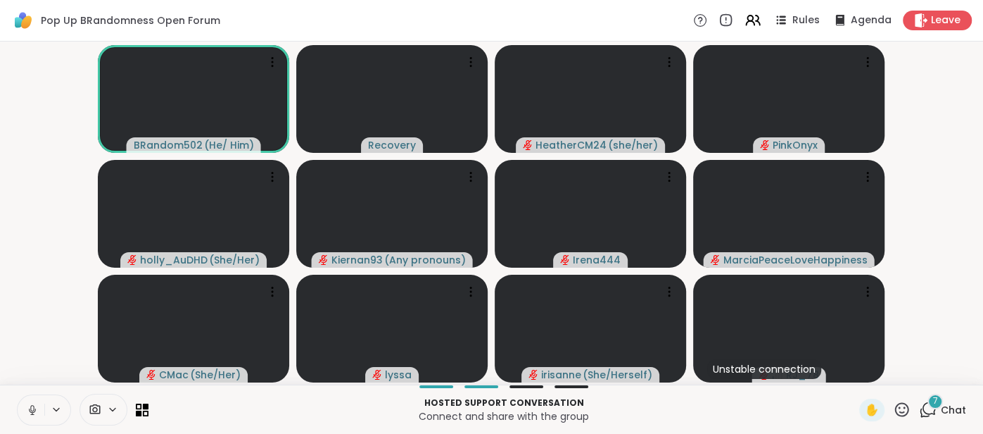
click at [28, 390] on div "Hosted support conversation Connect and share with the group ✋ 7 Chat" at bounding box center [491, 408] width 983 height 49
click at [28, 395] on button at bounding box center [31, 410] width 27 height 30
click at [32, 401] on button at bounding box center [31, 410] width 27 height 30
click at [31, 402] on button at bounding box center [31, 410] width 27 height 30
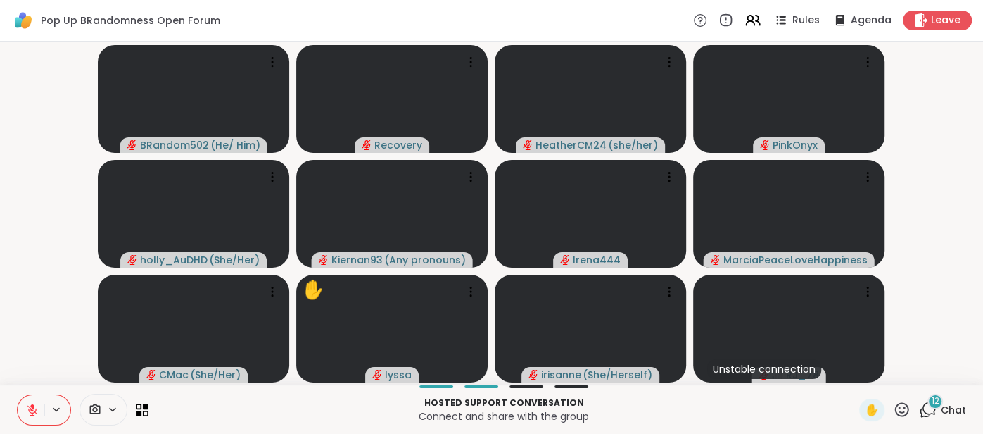
click at [27, 407] on icon at bounding box center [32, 409] width 13 height 13
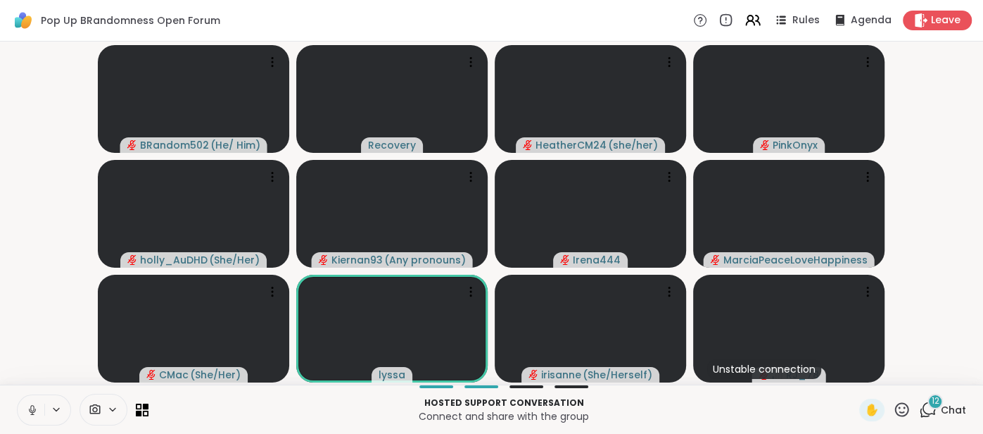
click at [27, 414] on icon at bounding box center [32, 409] width 13 height 13
click at [28, 404] on icon at bounding box center [32, 409] width 13 height 13
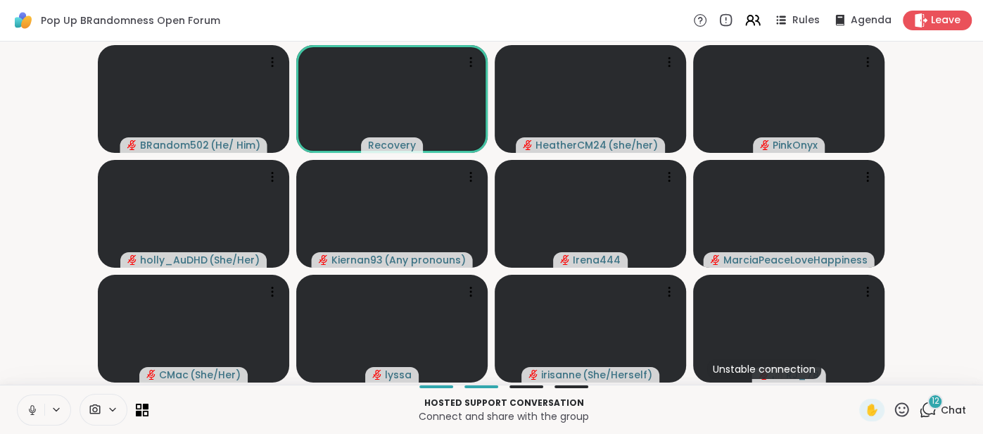
click at [15, 405] on div "Hosted support conversation Connect and share with the group ✋ 12 Chat" at bounding box center [491, 408] width 983 height 49
click at [21, 408] on button at bounding box center [29, 410] width 29 height 30
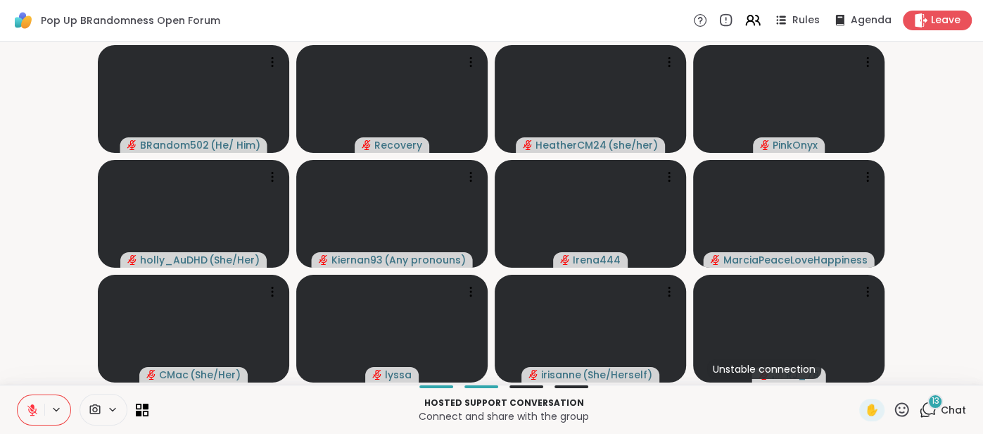
click at [950, 403] on span "Chat" at bounding box center [953, 410] width 25 height 14
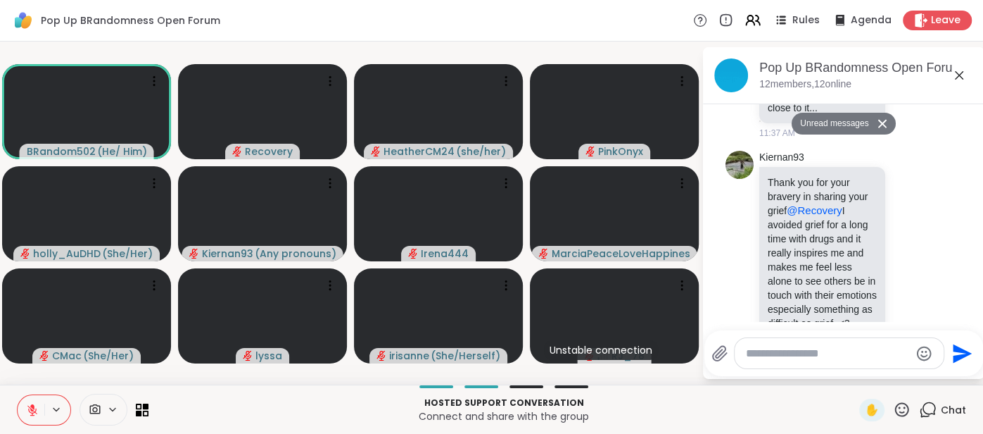
scroll to position [4015, 0]
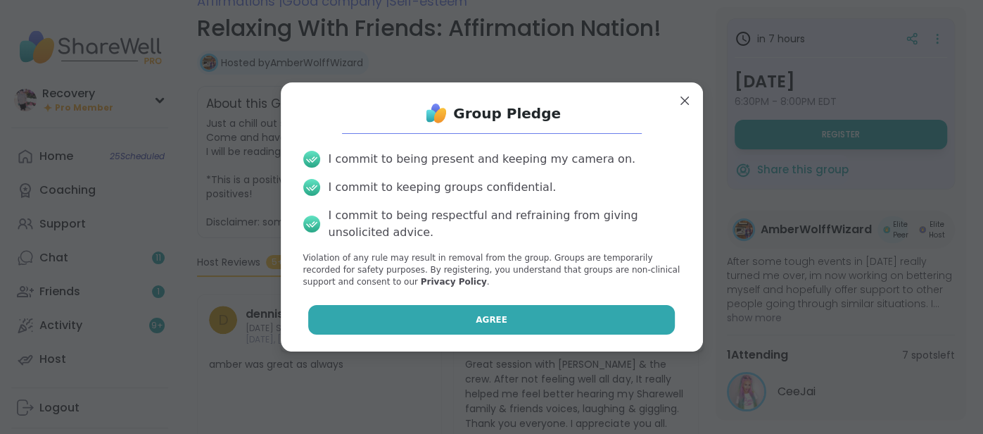
click at [657, 311] on button "Agree" at bounding box center [491, 320] width 367 height 30
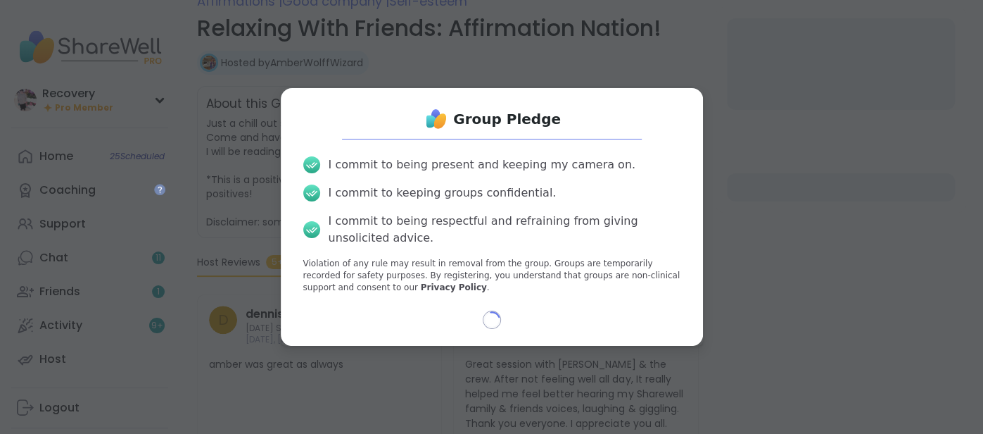
select select "**"
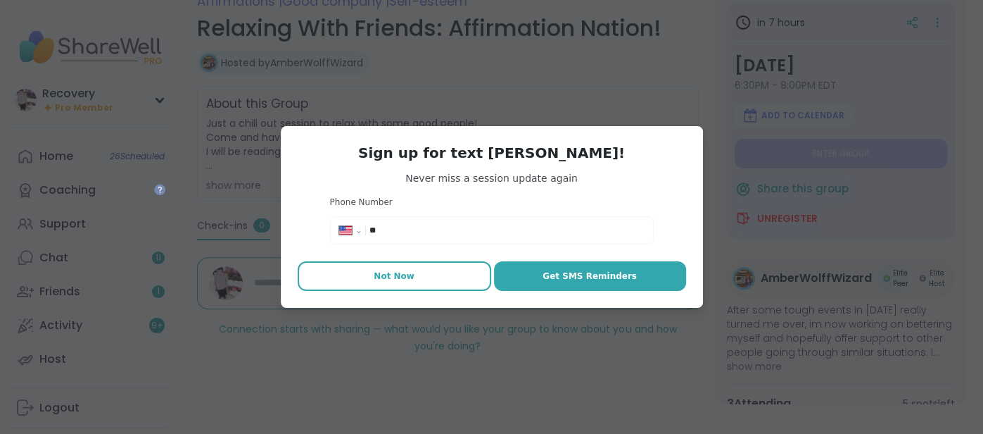
click at [428, 268] on button "Not Now" at bounding box center [395, 276] width 194 height 30
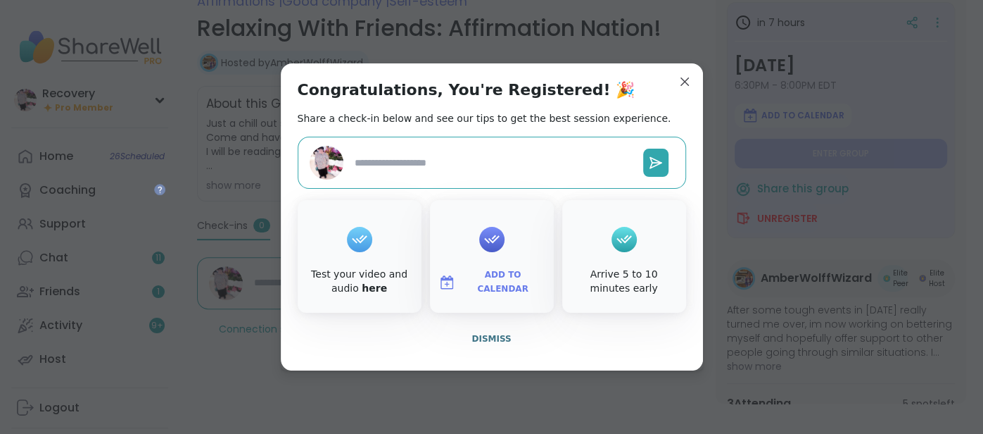
type textarea "*"
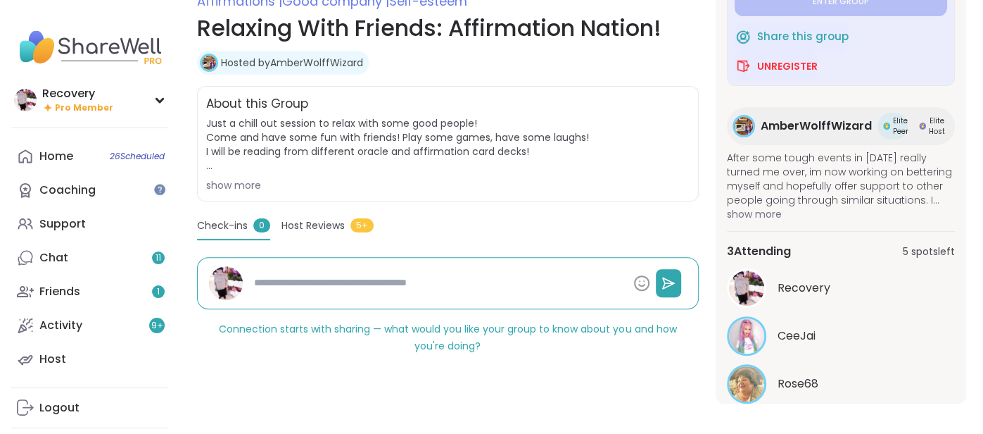
scroll to position [168, 0]
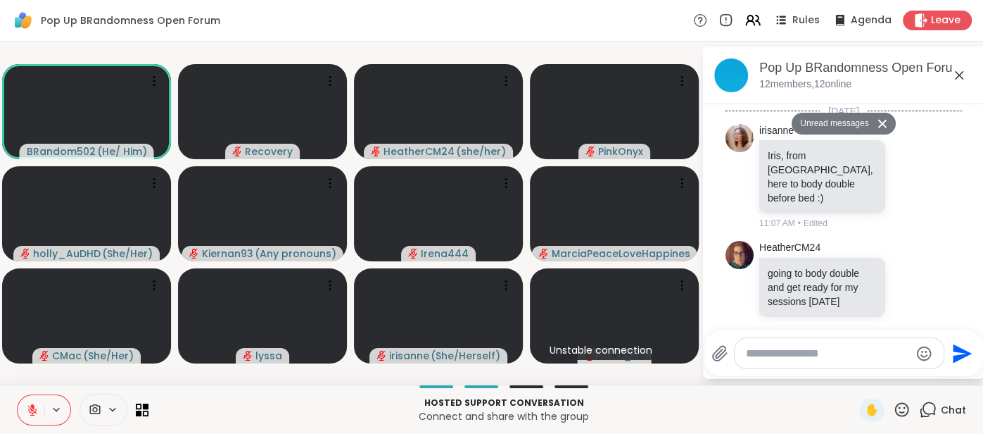
scroll to position [4015, 0]
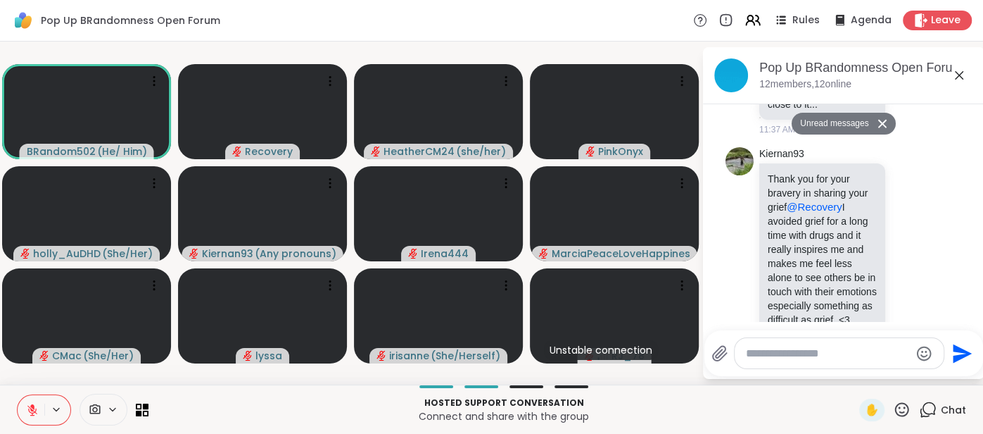
click at [23, 408] on button at bounding box center [31, 410] width 27 height 30
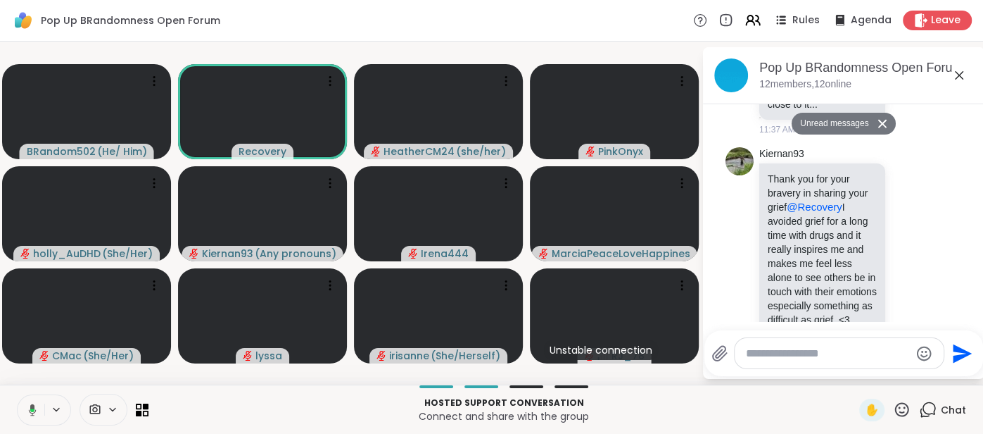
click at [27, 413] on icon at bounding box center [30, 409] width 13 height 13
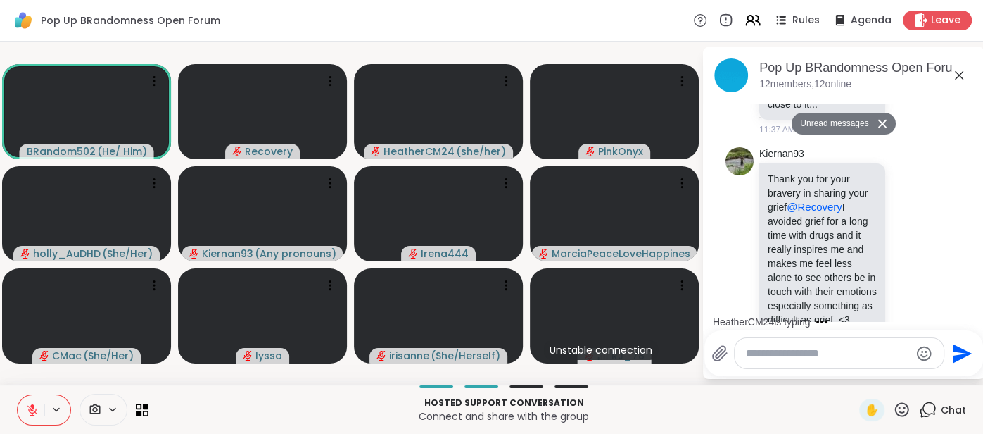
click at [27, 413] on icon at bounding box center [32, 409] width 13 height 13
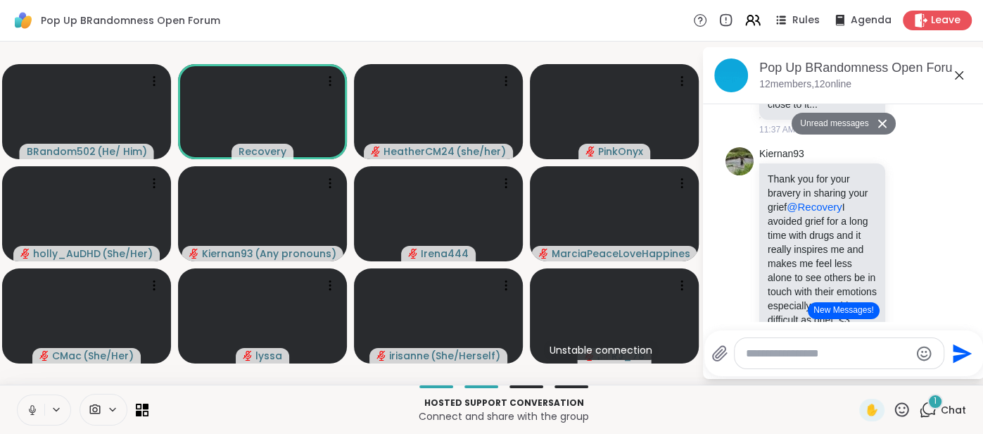
click at [29, 405] on icon at bounding box center [32, 409] width 13 height 13
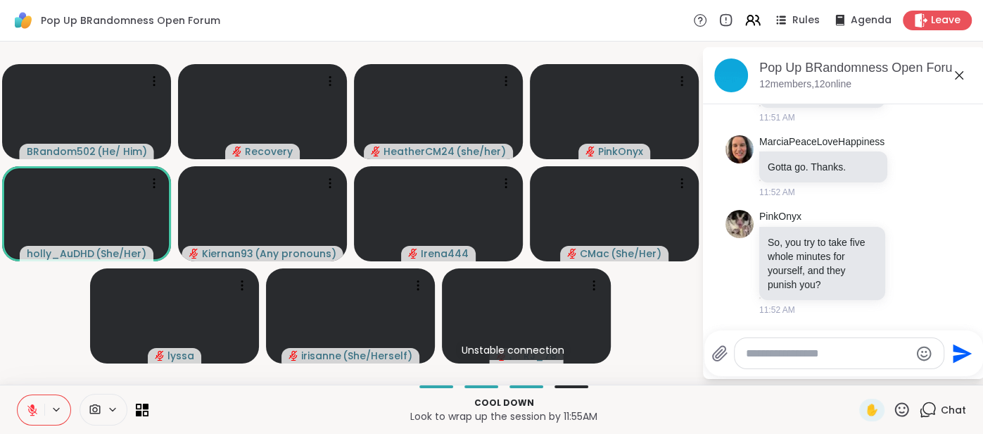
scroll to position [6116, 0]
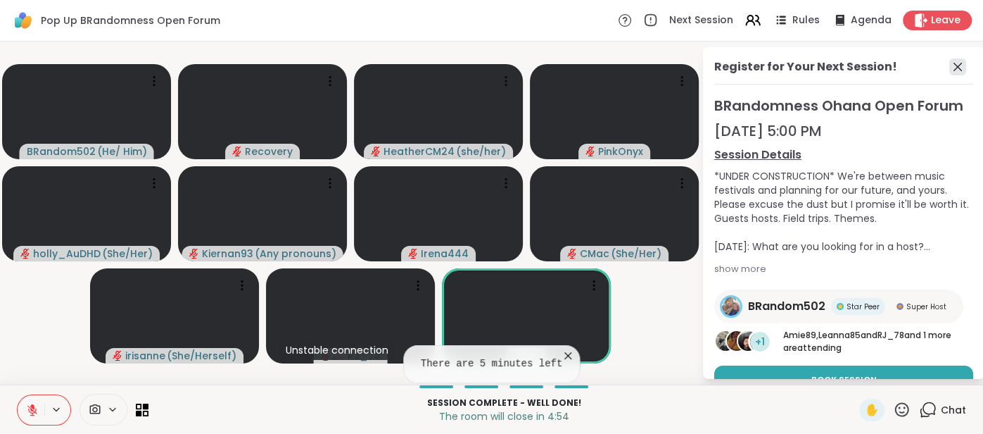
click at [957, 70] on icon at bounding box center [958, 66] width 17 height 17
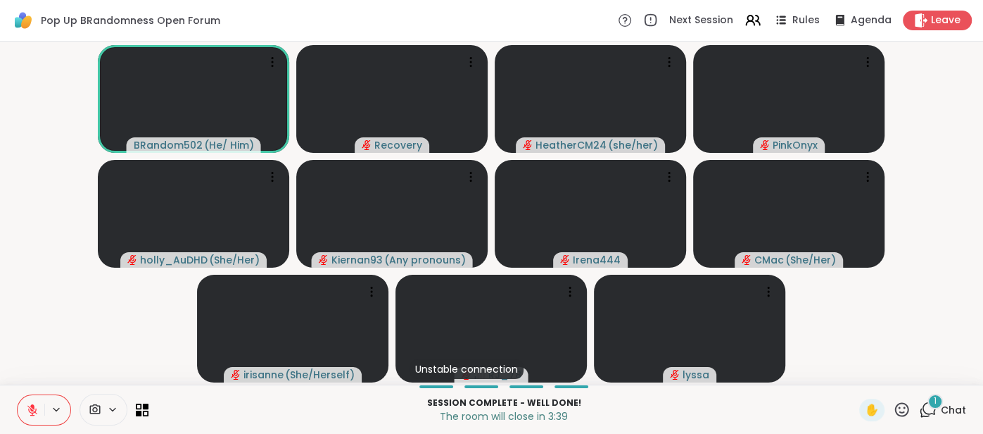
click at [35, 406] on icon at bounding box center [32, 409] width 13 height 13
click at [27, 403] on icon at bounding box center [32, 409] width 13 height 13
click at [955, 403] on span "Chat" at bounding box center [953, 410] width 25 height 14
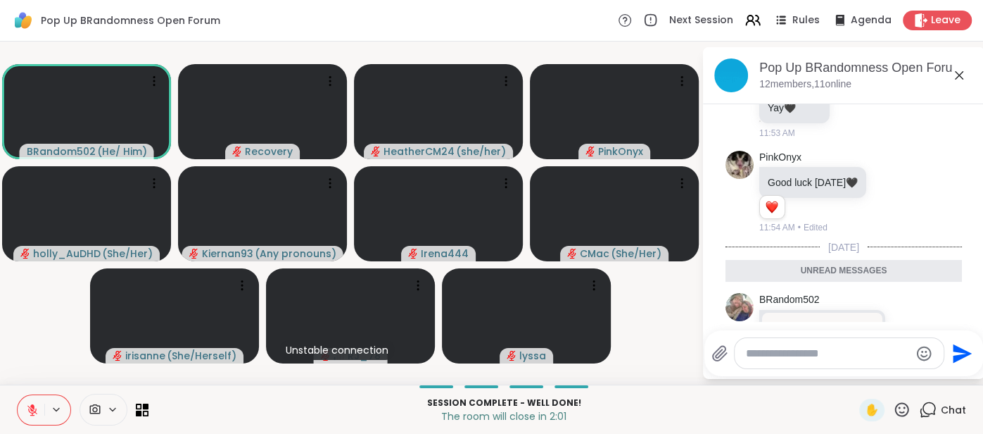
scroll to position [6375, 0]
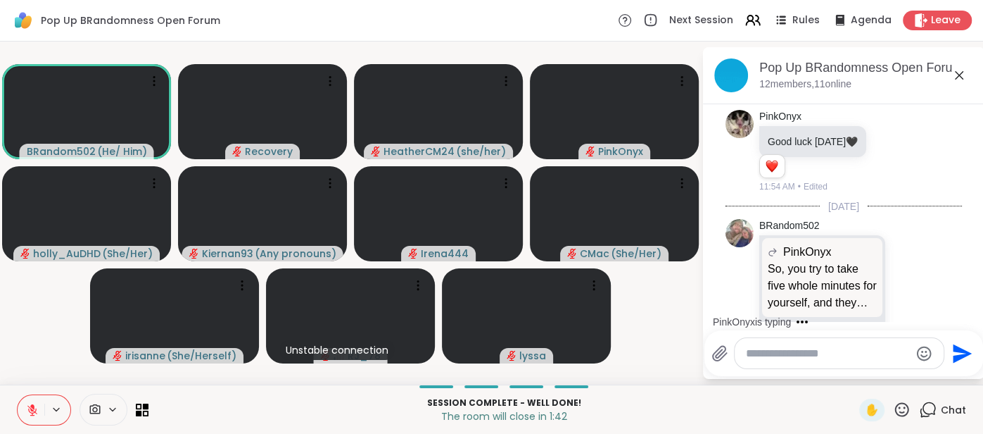
click at [958, 77] on icon at bounding box center [959, 75] width 17 height 17
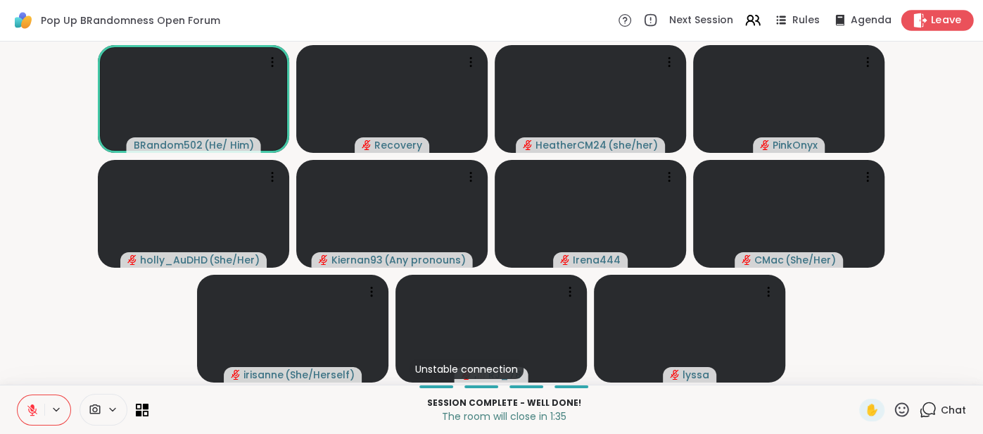
click at [945, 27] on div "Leave" at bounding box center [938, 20] width 73 height 20
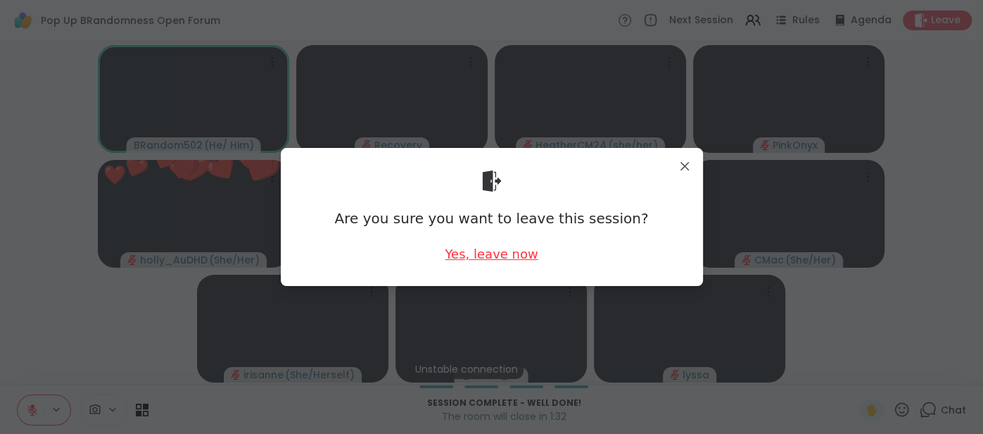
click at [520, 255] on div "Yes, leave now" at bounding box center [491, 254] width 93 height 18
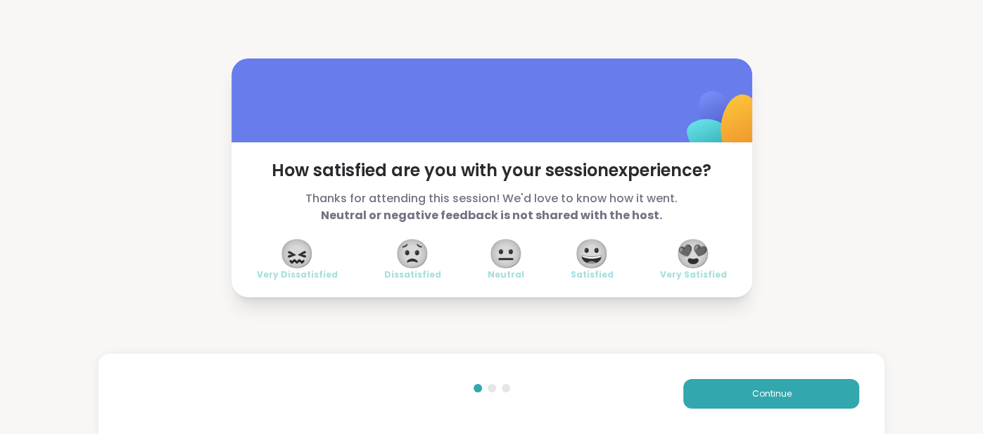
click at [681, 242] on span "😍" at bounding box center [693, 253] width 35 height 25
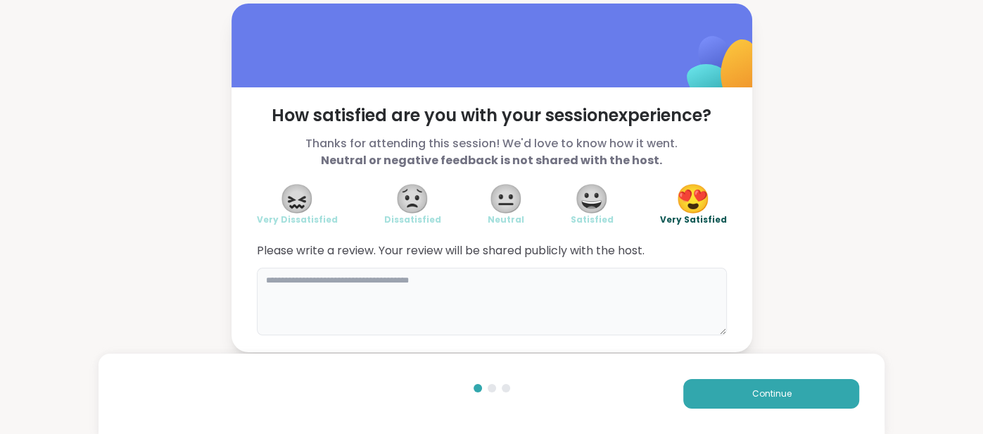
click at [630, 279] on textarea at bounding box center [492, 301] width 470 height 68
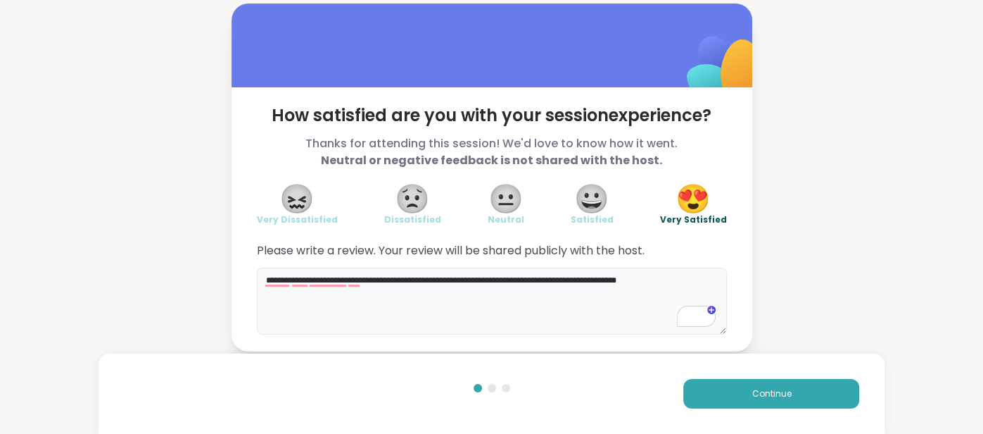
type textarea "**********"
click at [707, 375] on div "Continue" at bounding box center [492, 393] width 787 height 80
click at [705, 399] on button "Continue" at bounding box center [772, 394] width 176 height 30
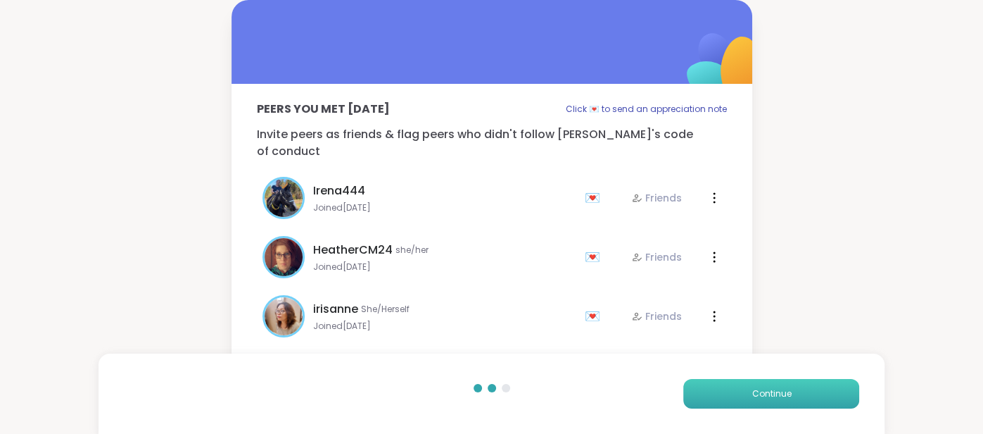
click at [705, 399] on button "Continue" at bounding box center [772, 394] width 176 height 30
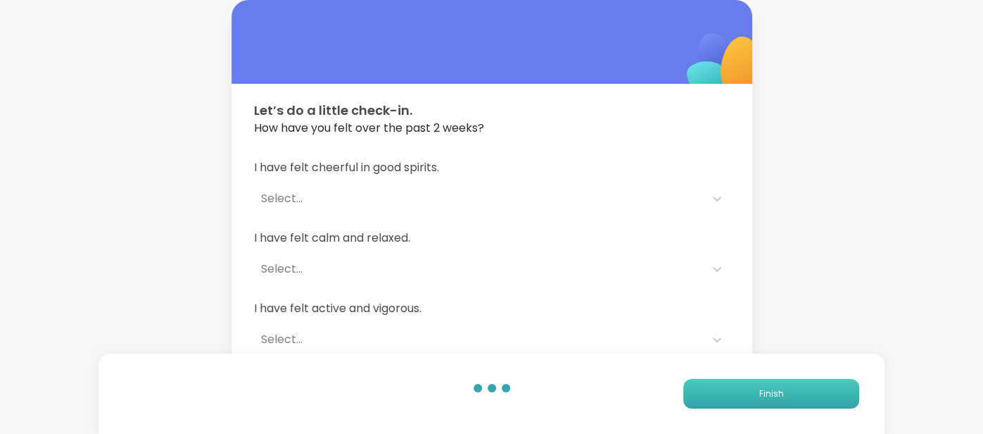
click at [705, 399] on button "Finish" at bounding box center [772, 394] width 176 height 30
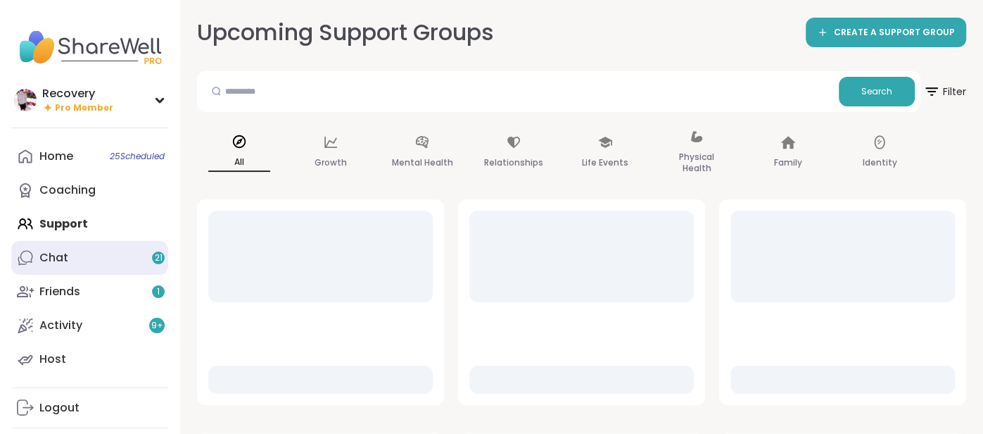
click at [130, 248] on link "Chat 21" at bounding box center [89, 258] width 157 height 34
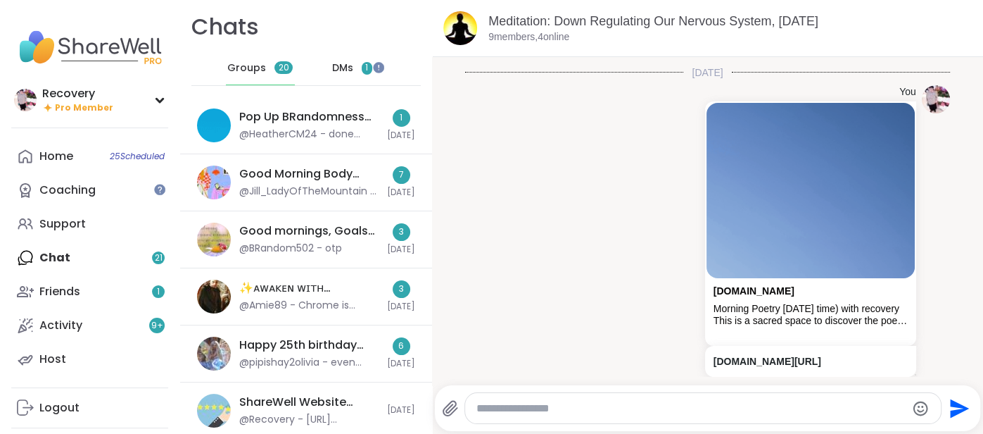
click at [334, 72] on span "DMs" at bounding box center [342, 68] width 21 height 14
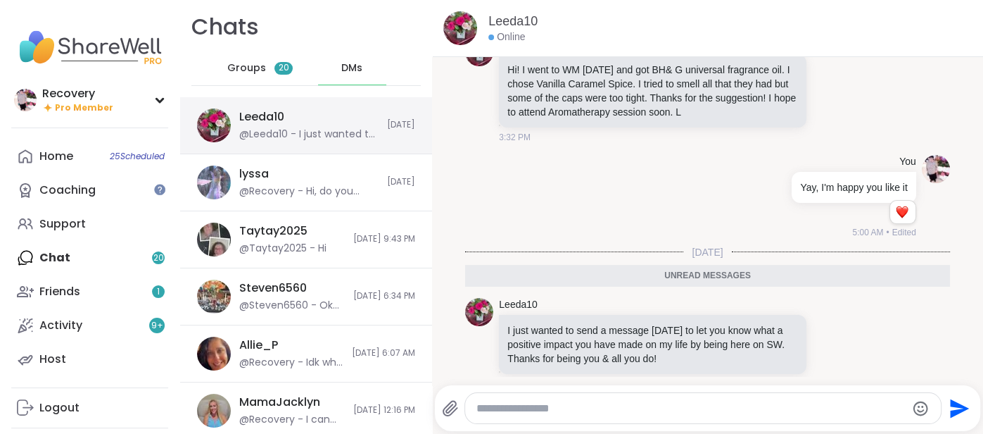
click at [322, 114] on div "Leeda10 @Leeda10 - I just wanted to send a message today to let you know what a…" at bounding box center [308, 125] width 139 height 32
click at [253, 60] on div "Groups 20" at bounding box center [260, 68] width 69 height 34
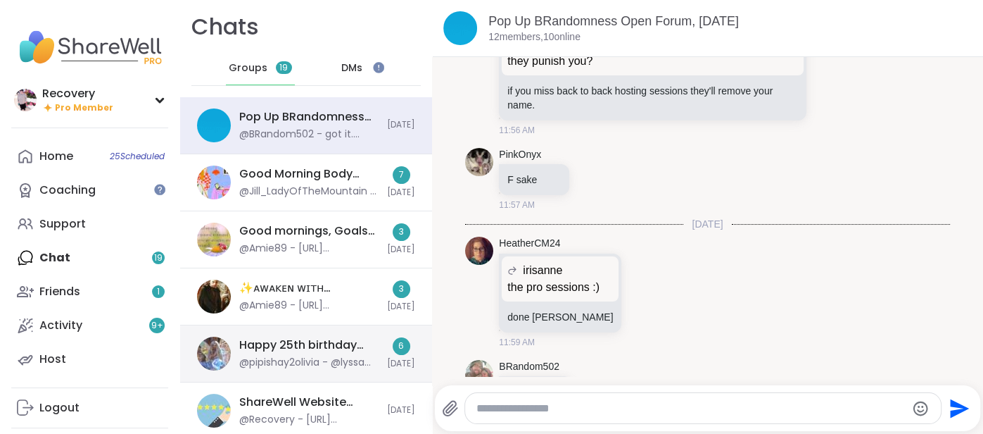
click at [298, 348] on div "Happy 25th birthday Lyssa 🎂 , Sep 15" at bounding box center [308, 344] width 139 height 15
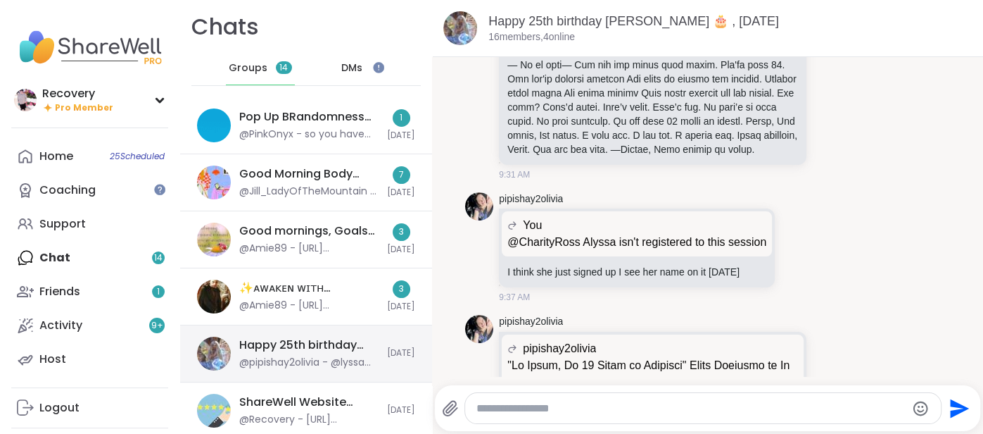
scroll to position [1463, 0]
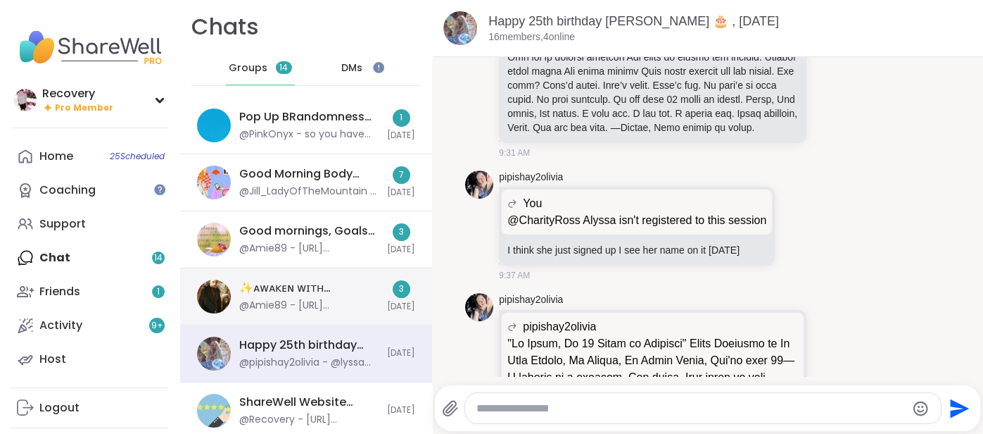
click at [244, 298] on div "@Amie89 - https://sharewellnow.com/session/44c31bfc-1f38-4cec-a7bc-6080ab9afd18" at bounding box center [308, 305] width 139 height 14
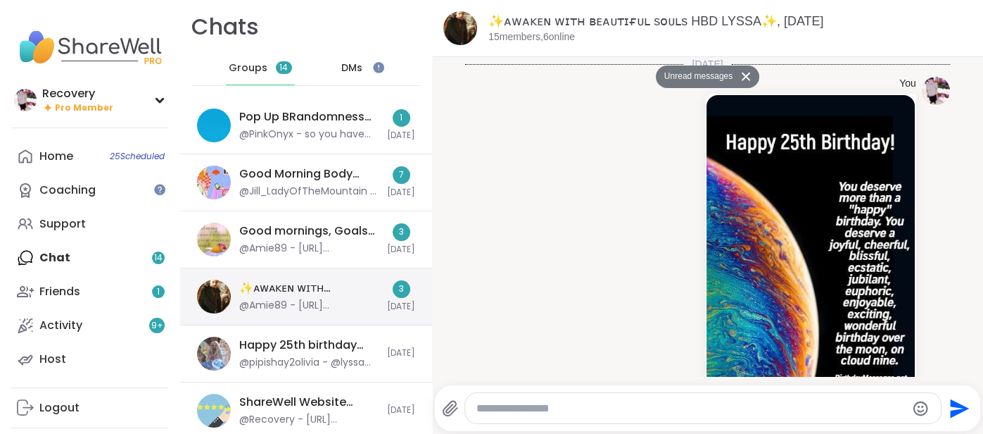
scroll to position [12118, 0]
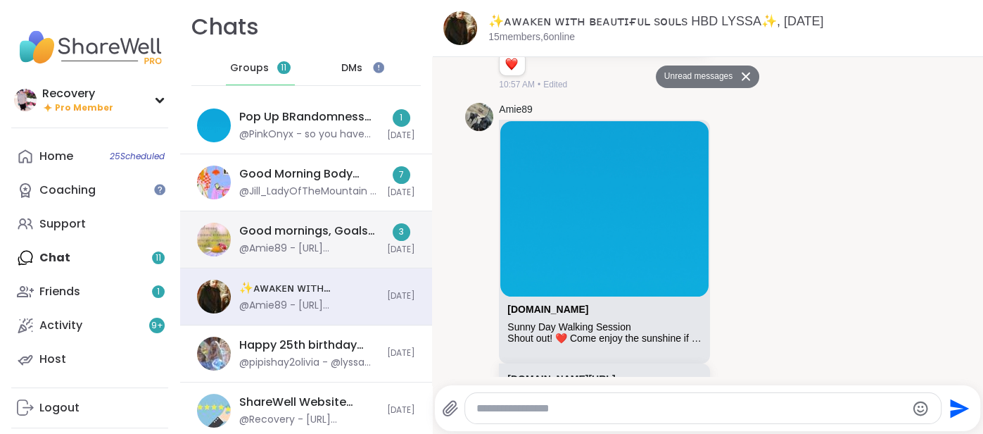
click at [331, 247] on div "@Amie89 - https://sharewellnow.com/session/44c31bfc-1f38-4cec-a7bc-6080ab9afd18" at bounding box center [308, 248] width 139 height 14
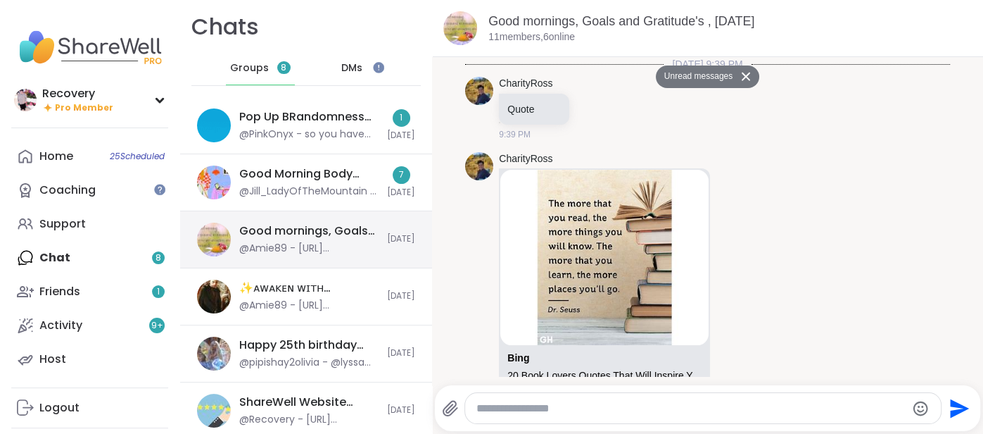
scroll to position [3469, 0]
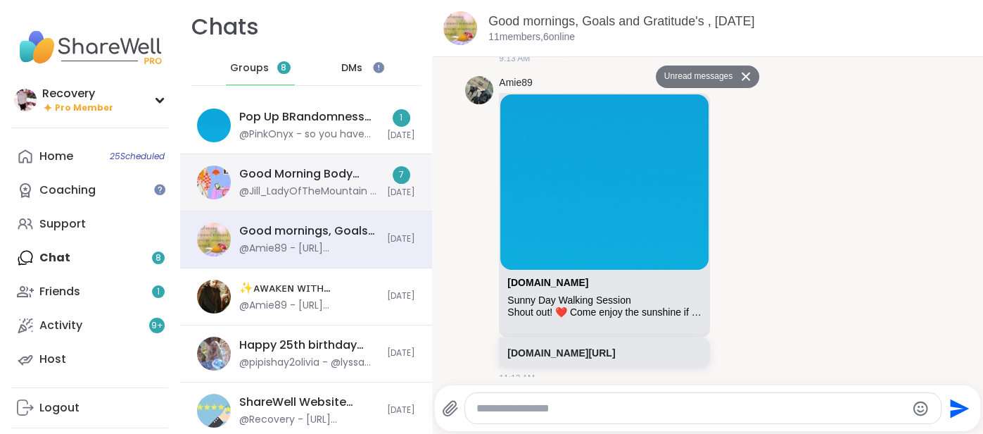
click at [341, 203] on div "Good Morning Body Doubling For Productivity, Sep 15 @Jill_LadyOfTheMountain - I…" at bounding box center [306, 182] width 252 height 57
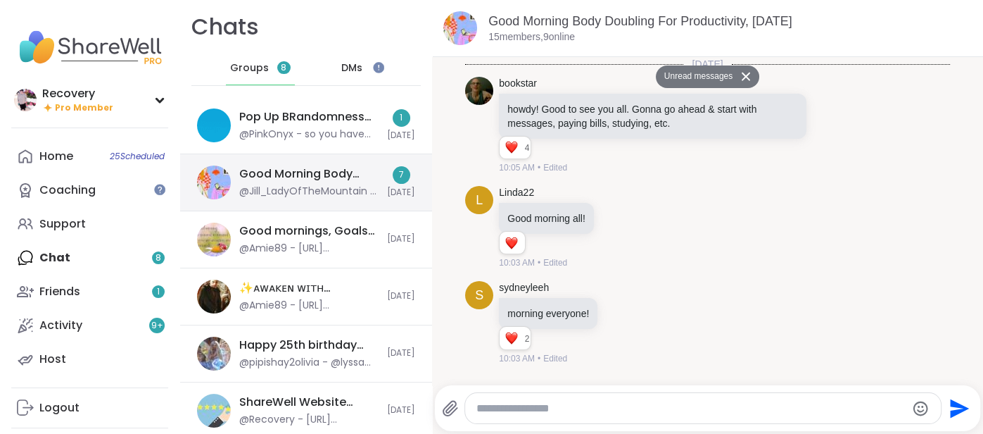
scroll to position [3504, 0]
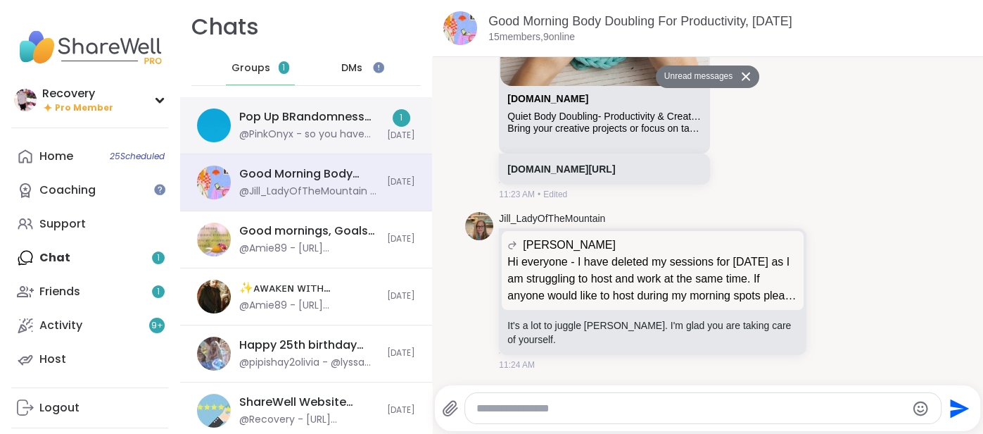
click at [335, 139] on div "@PinkOnyx - so you have value to us as long as you produce for us" at bounding box center [308, 134] width 139 height 14
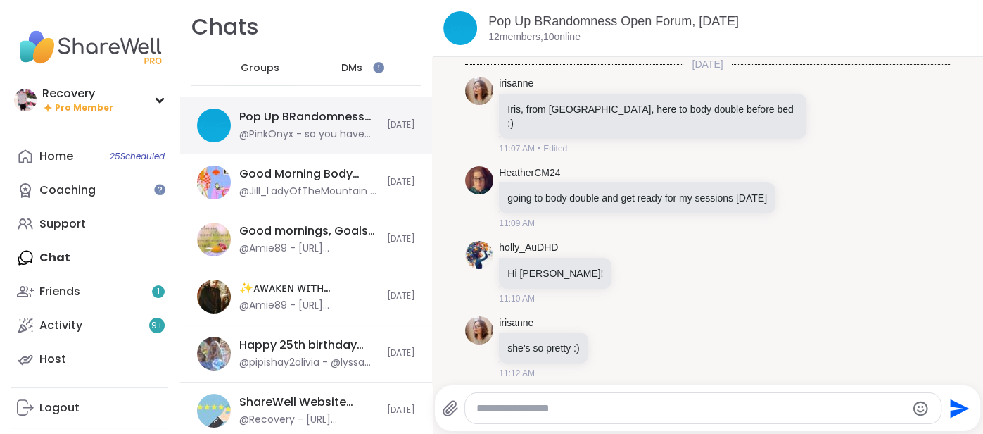
scroll to position [5330, 0]
